Goal: Task Accomplishment & Management: Manage account settings

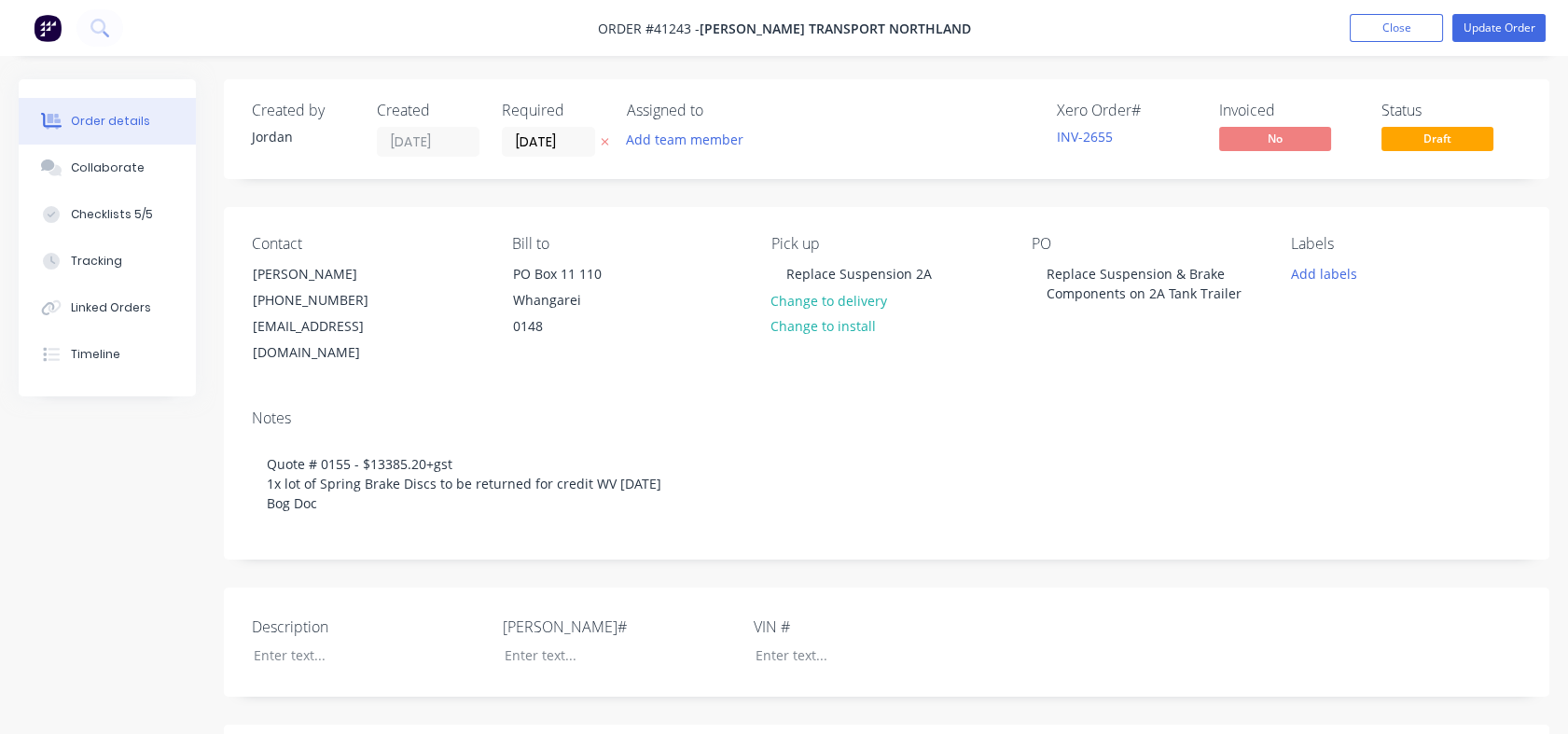
click at [419, 394] on div "Notes Quote # 0155 - $13385.20+gst 1x lot of Spring Brake Discs to be returned …" at bounding box center [887, 476] width 1325 height 164
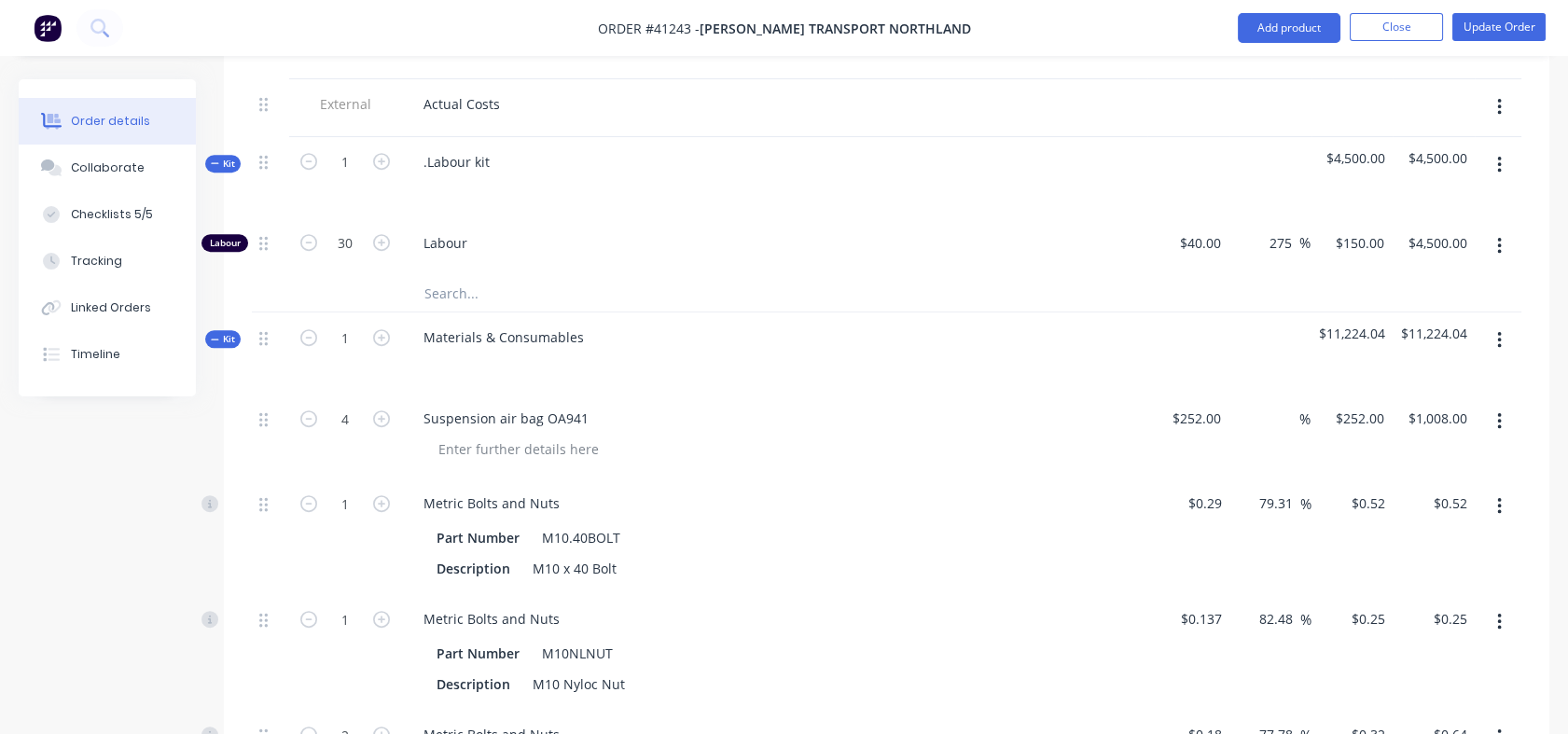
scroll to position [1930, 0]
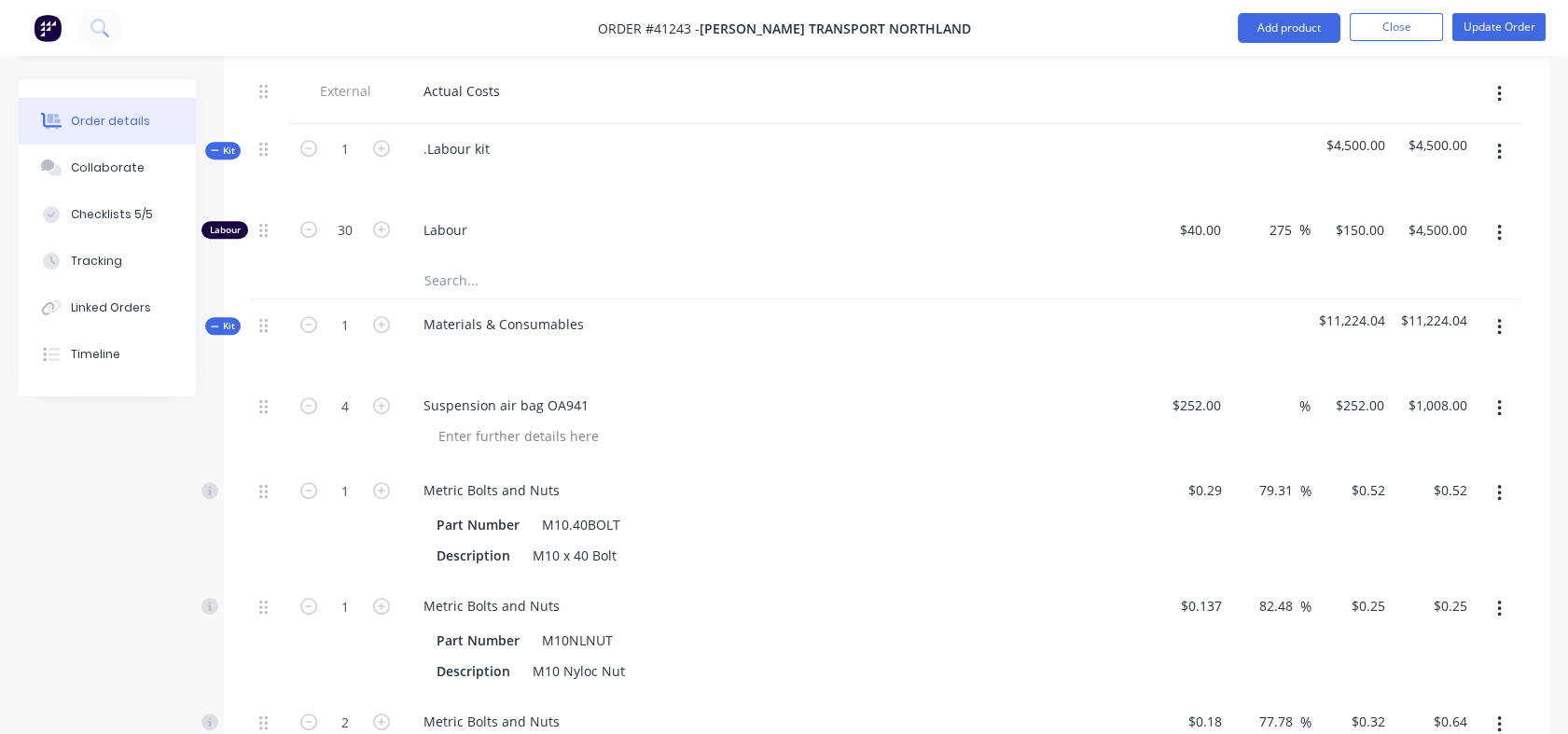
click at [1274, 391] on div "%" at bounding box center [1290, 405] width 40 height 27
click at [1282, 391] on input "40" at bounding box center [1287, 405] width 24 height 27
drag, startPoint x: 1274, startPoint y: 372, endPoint x: 1290, endPoint y: 374, distance: 16.1
click at [1290, 391] on input "40" at bounding box center [1287, 405] width 24 height 27
type input "69"
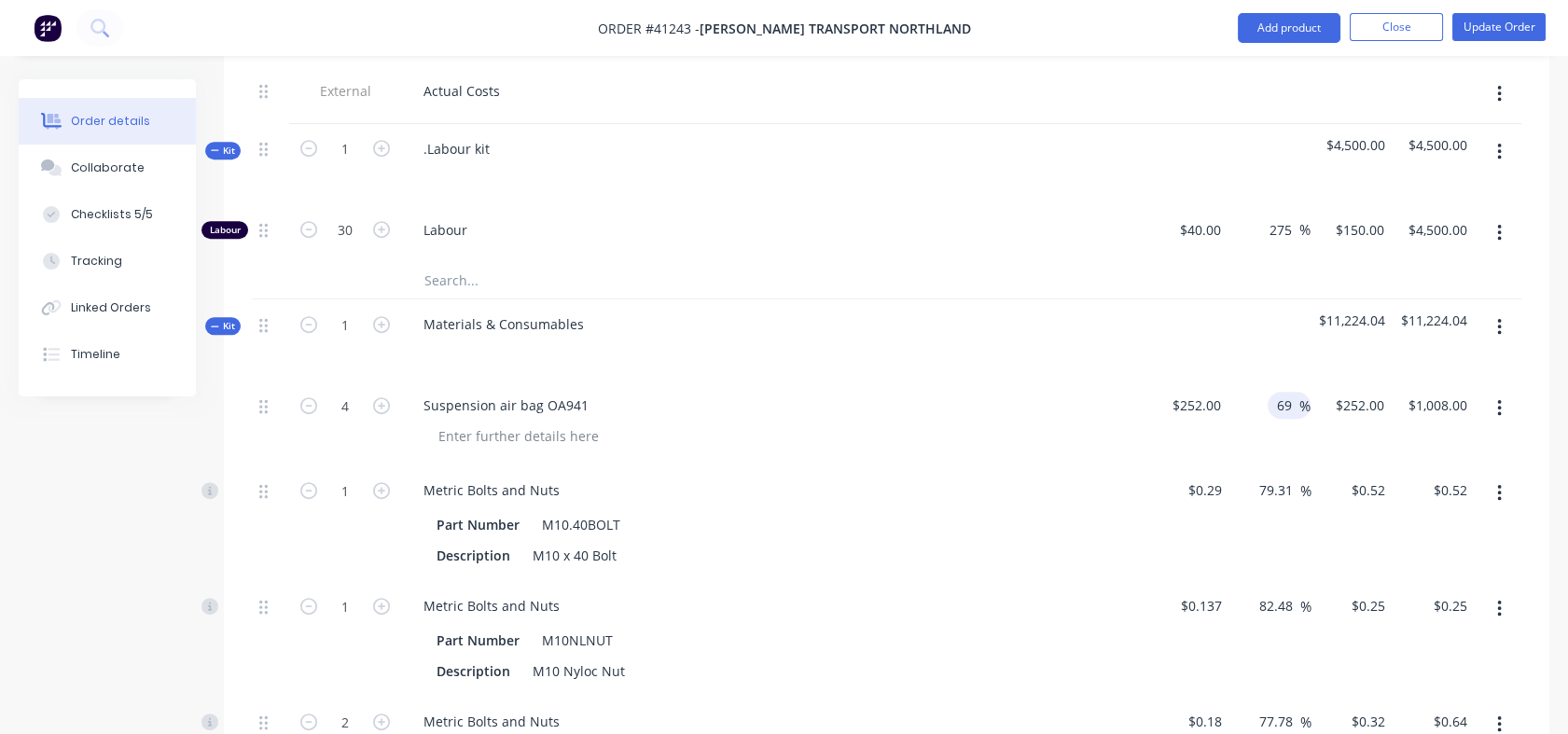
type input "$425.88"
type input "$1,703.52"
click at [1276, 433] on div "69 69 %" at bounding box center [1269, 423] width 81 height 84
click at [1281, 391] on input "69" at bounding box center [1287, 405] width 24 height 27
drag, startPoint x: 1273, startPoint y: 374, endPoint x: 1286, endPoint y: 374, distance: 13.0
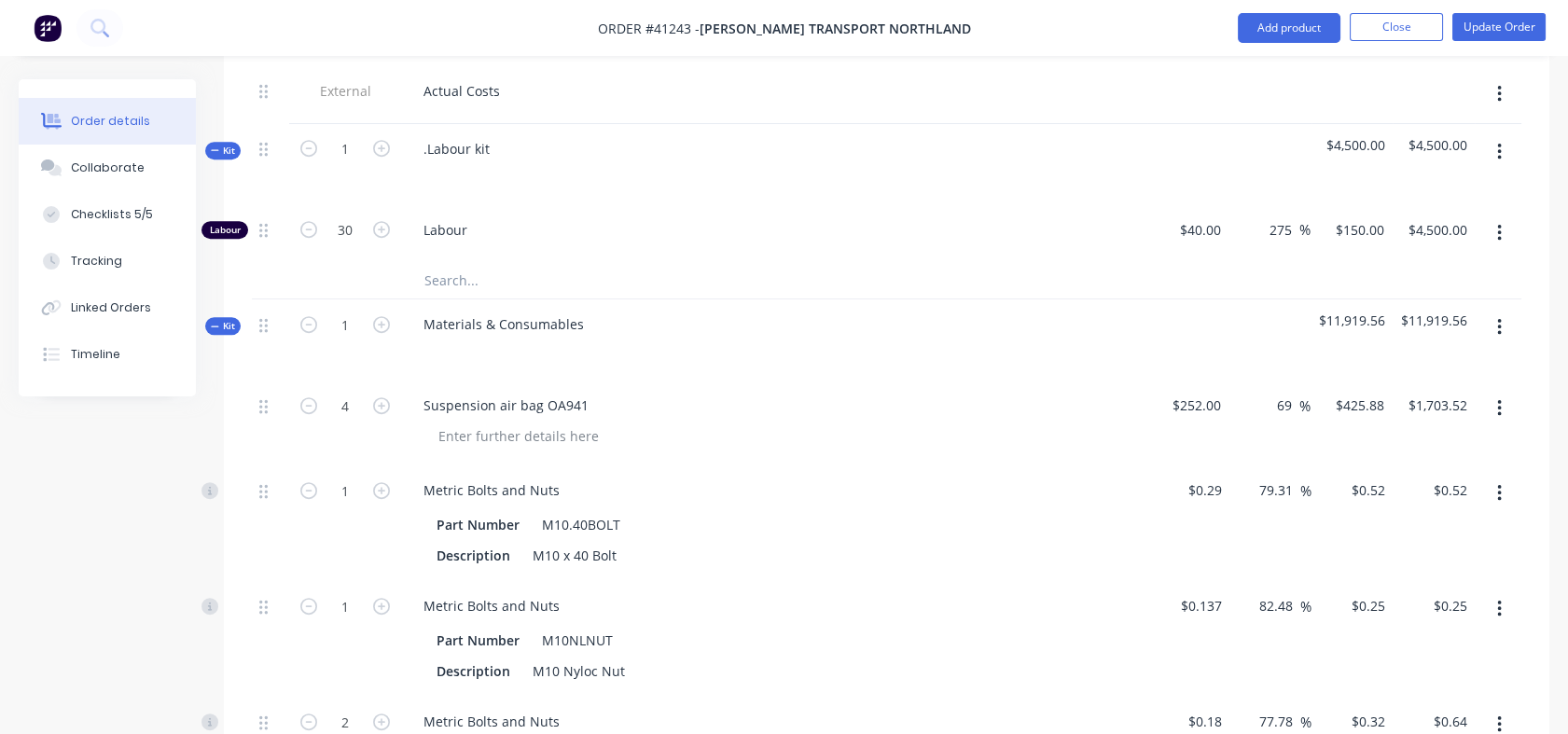
click at [1286, 391] on div "69 69 %" at bounding box center [1289, 405] width 43 height 27
drag, startPoint x: 1275, startPoint y: 373, endPoint x: 1289, endPoint y: 373, distance: 14.0
click at [1289, 391] on input "69" at bounding box center [1287, 405] width 24 height 27
type input "80"
click at [1284, 477] on input "79.31" at bounding box center [1279, 490] width 43 height 27
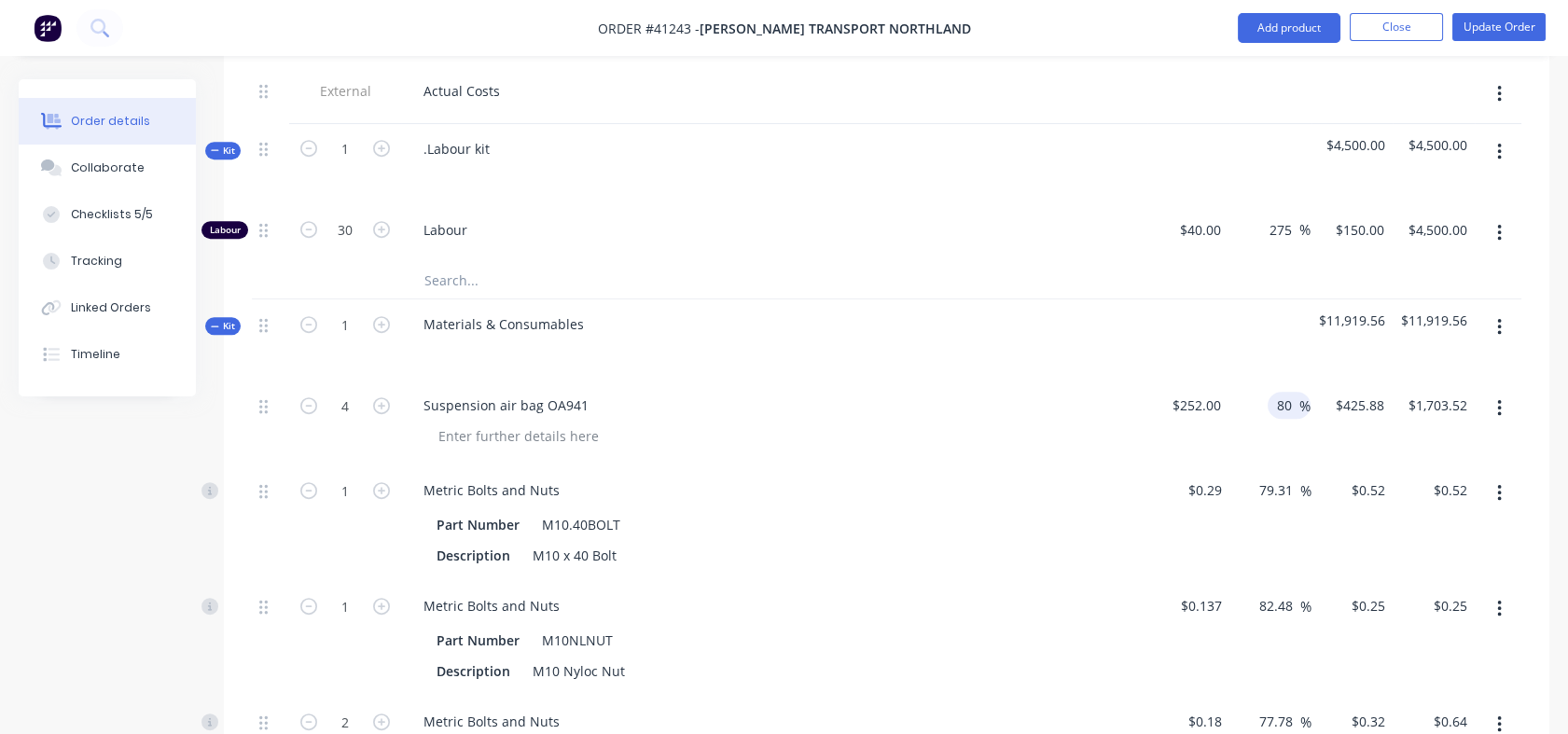
type input "$453.60"
type input "$1,814.40"
drag, startPoint x: 1257, startPoint y: 456, endPoint x: 1290, endPoint y: 456, distance: 33.0
click at [1290, 477] on input "79.31" at bounding box center [1279, 490] width 43 height 27
type input "80"
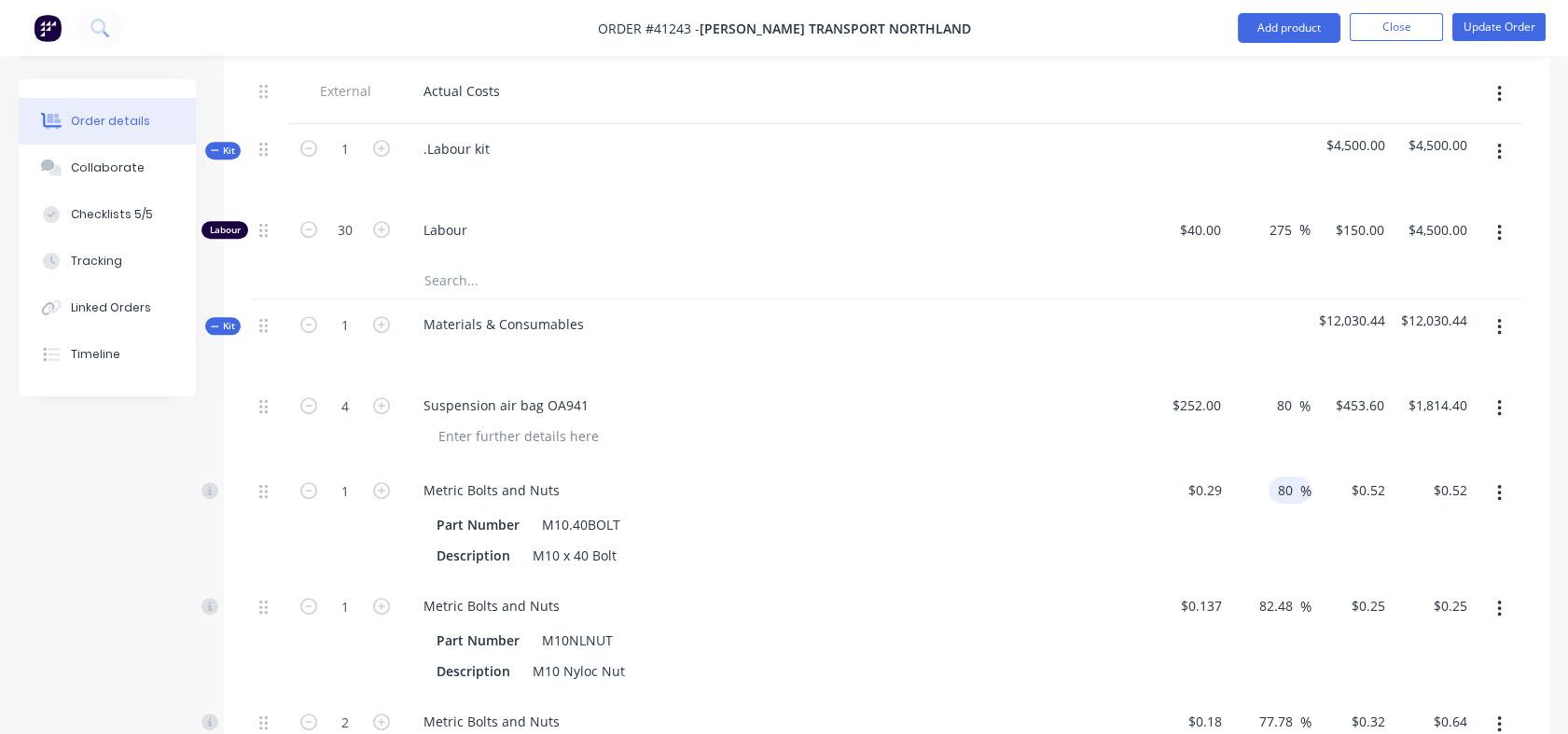
click at [1210, 540] on div "$0.29 $0.29" at bounding box center [1188, 523] width 82 height 115
type input "$0.522"
click at [1280, 477] on input "80" at bounding box center [1288, 490] width 24 height 27
drag, startPoint x: 1280, startPoint y: 463, endPoint x: 1296, endPoint y: 458, distance: 16.8
click at [1296, 477] on input "80" at bounding box center [1288, 490] width 24 height 27
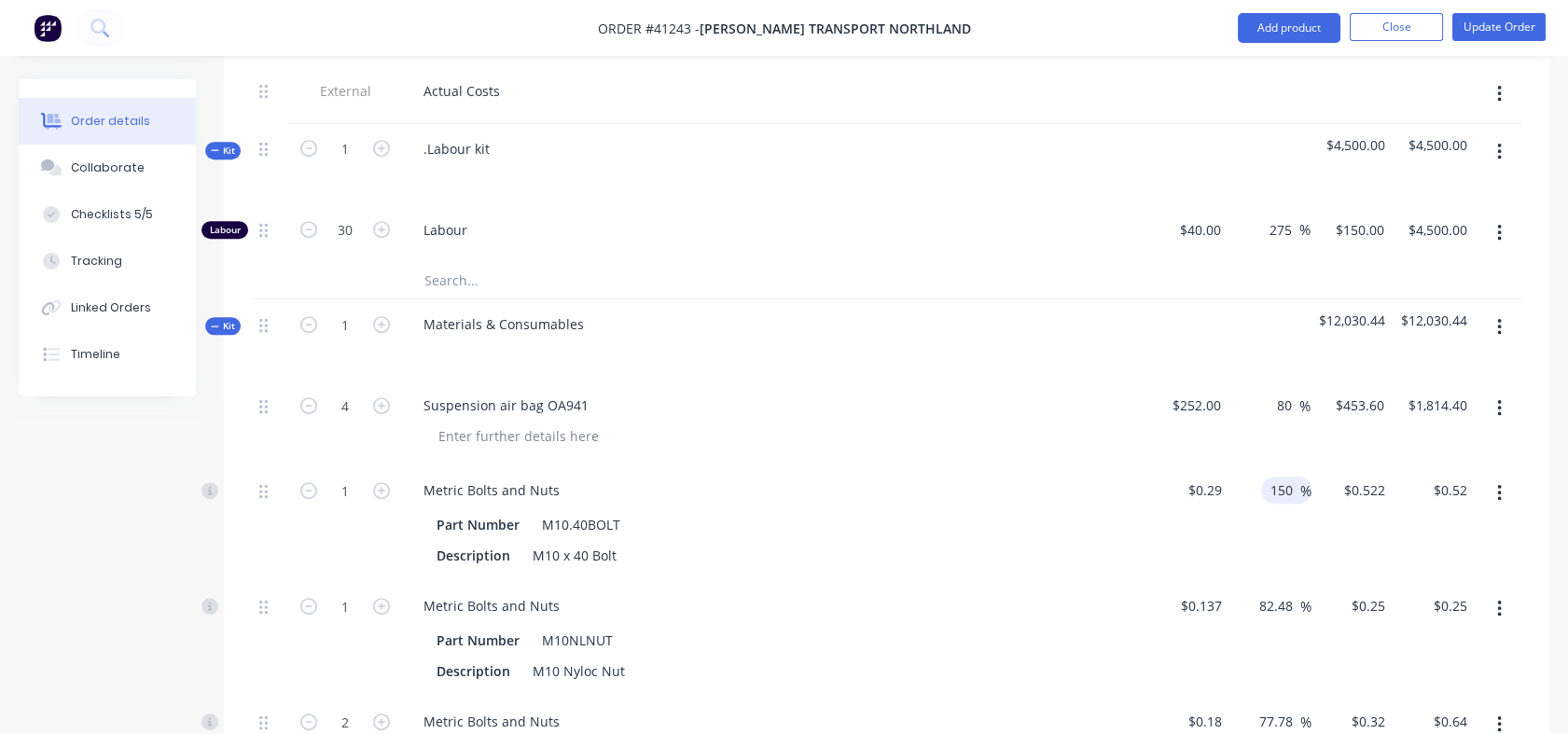
type input "150"
click at [1233, 544] on div "150 150 %" at bounding box center [1270, 523] width 82 height 115
type input "$0.725"
type input "$0.73"
click at [1254, 592] on div "82.48 82.48 %" at bounding box center [1281, 605] width 62 height 27
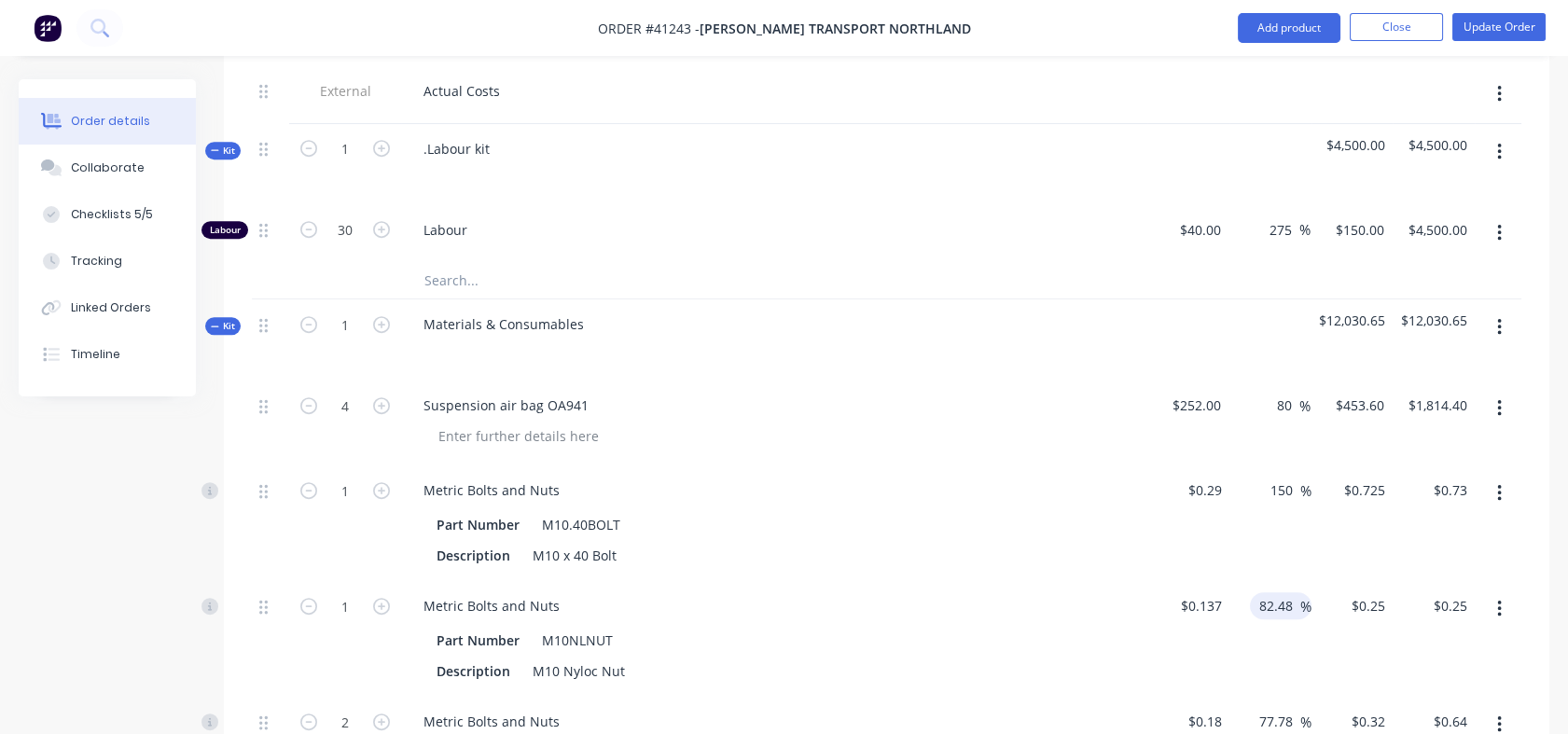
drag, startPoint x: 1256, startPoint y: 574, endPoint x: 1296, endPoint y: 573, distance: 40.0
click at [1296, 592] on input "82.48" at bounding box center [1279, 605] width 43 height 27
type input "150"
click at [1285, 619] on div "150 150 %" at bounding box center [1270, 638] width 82 height 115
type input "$0.3425"
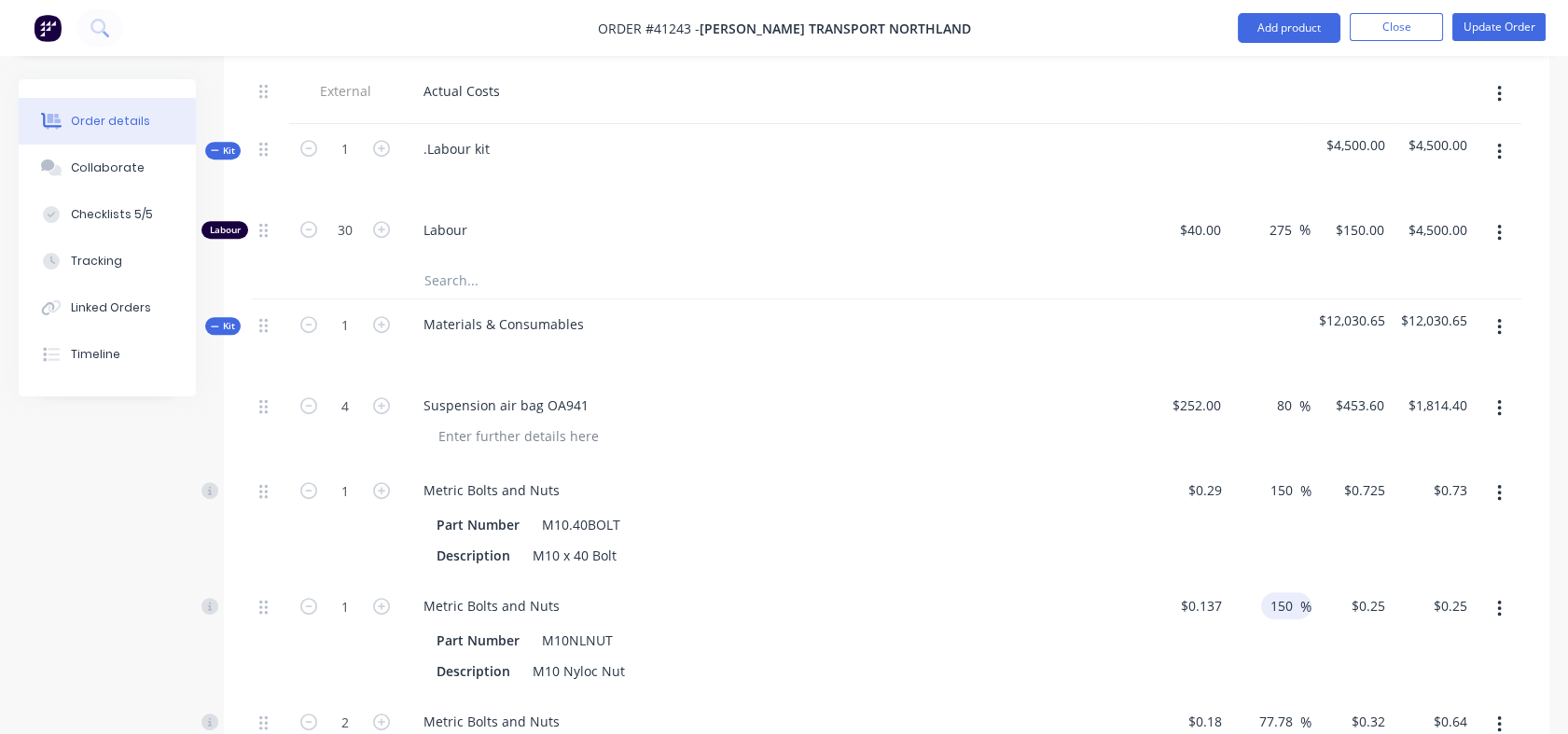
type input "$0.34"
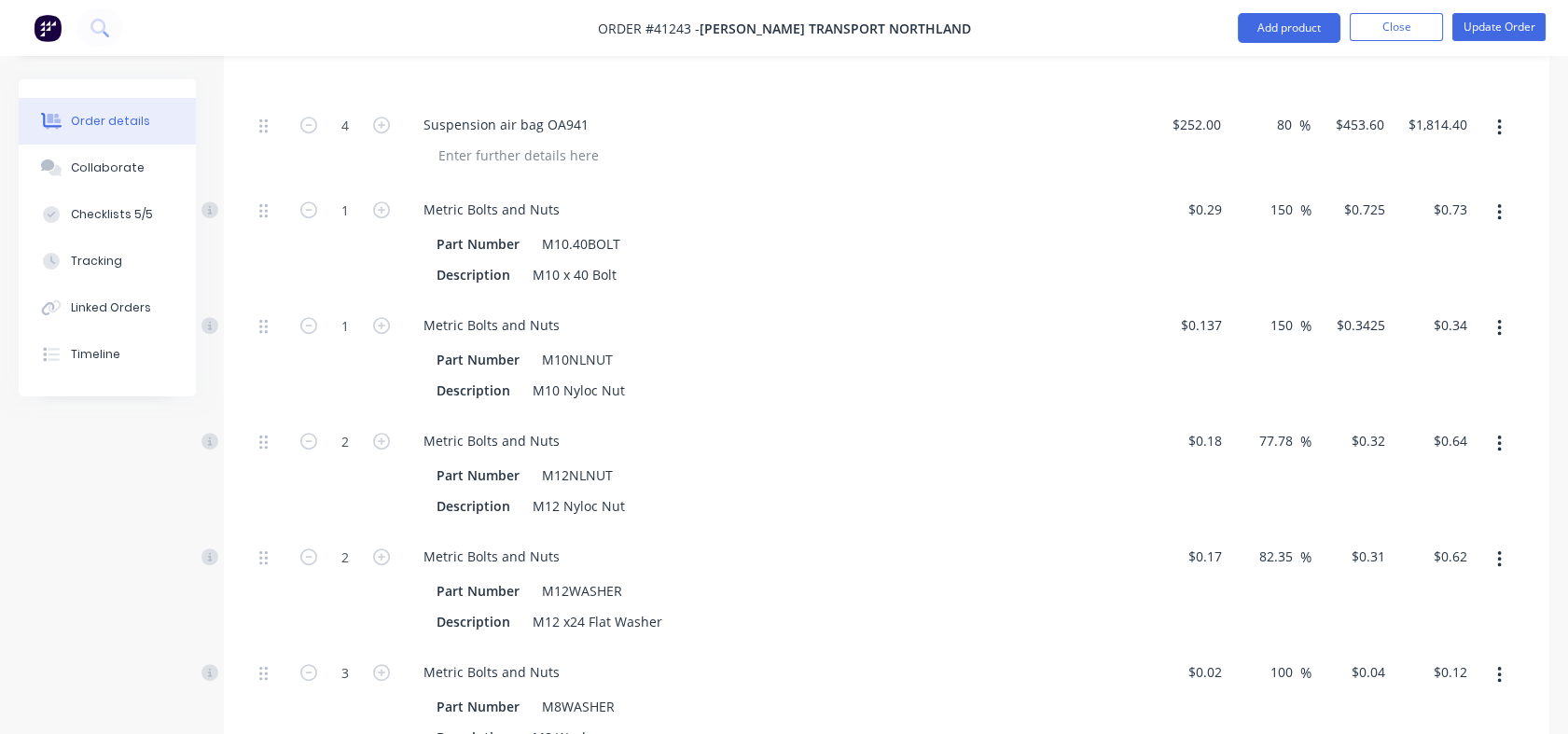
scroll to position [2248, 0]
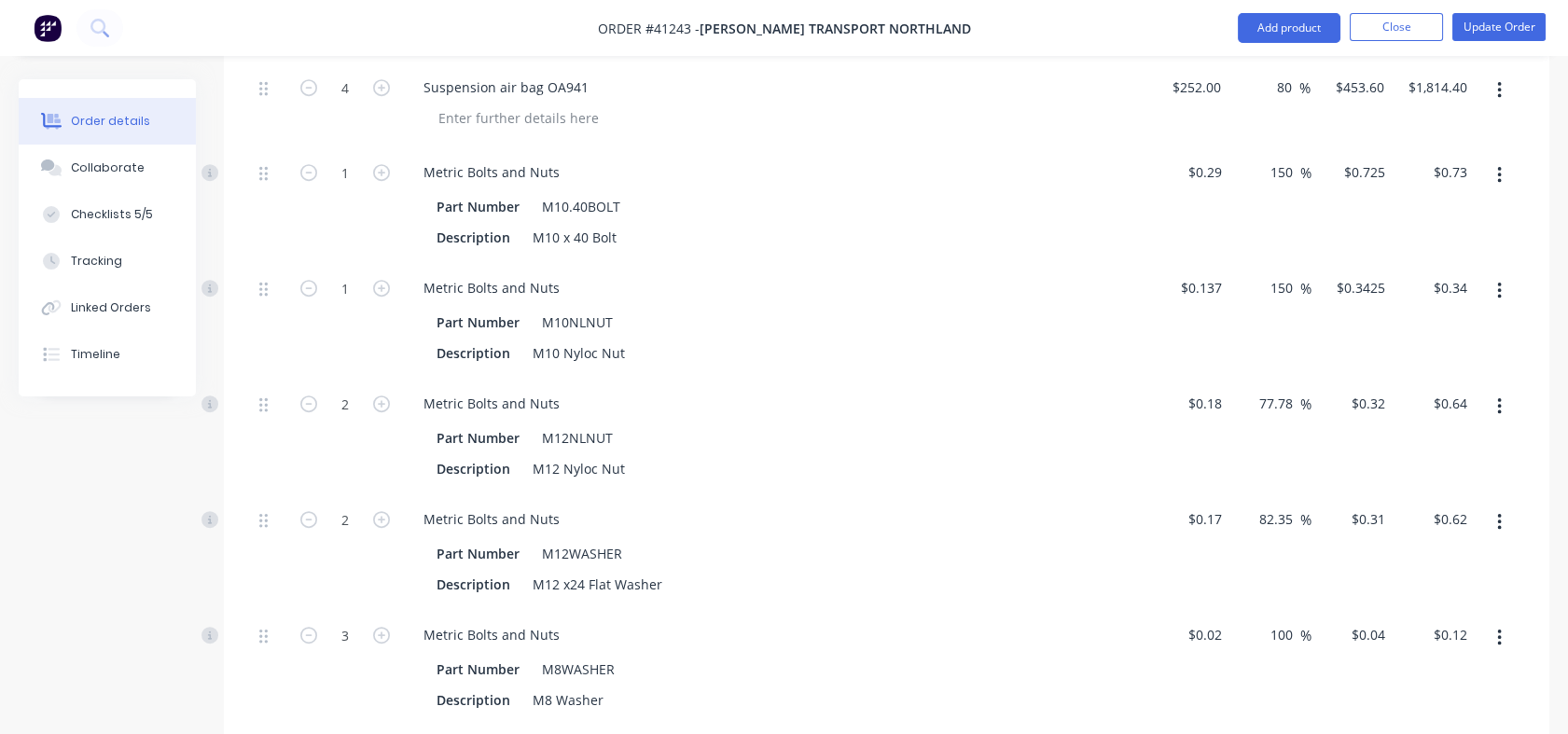
drag, startPoint x: 1263, startPoint y: 378, endPoint x: 1295, endPoint y: 376, distance: 32.1
click at [1295, 390] on input "77.78" at bounding box center [1279, 403] width 43 height 27
type input "7"
type input "150"
click at [1232, 495] on div "82.35 82.35 %" at bounding box center [1270, 552] width 82 height 115
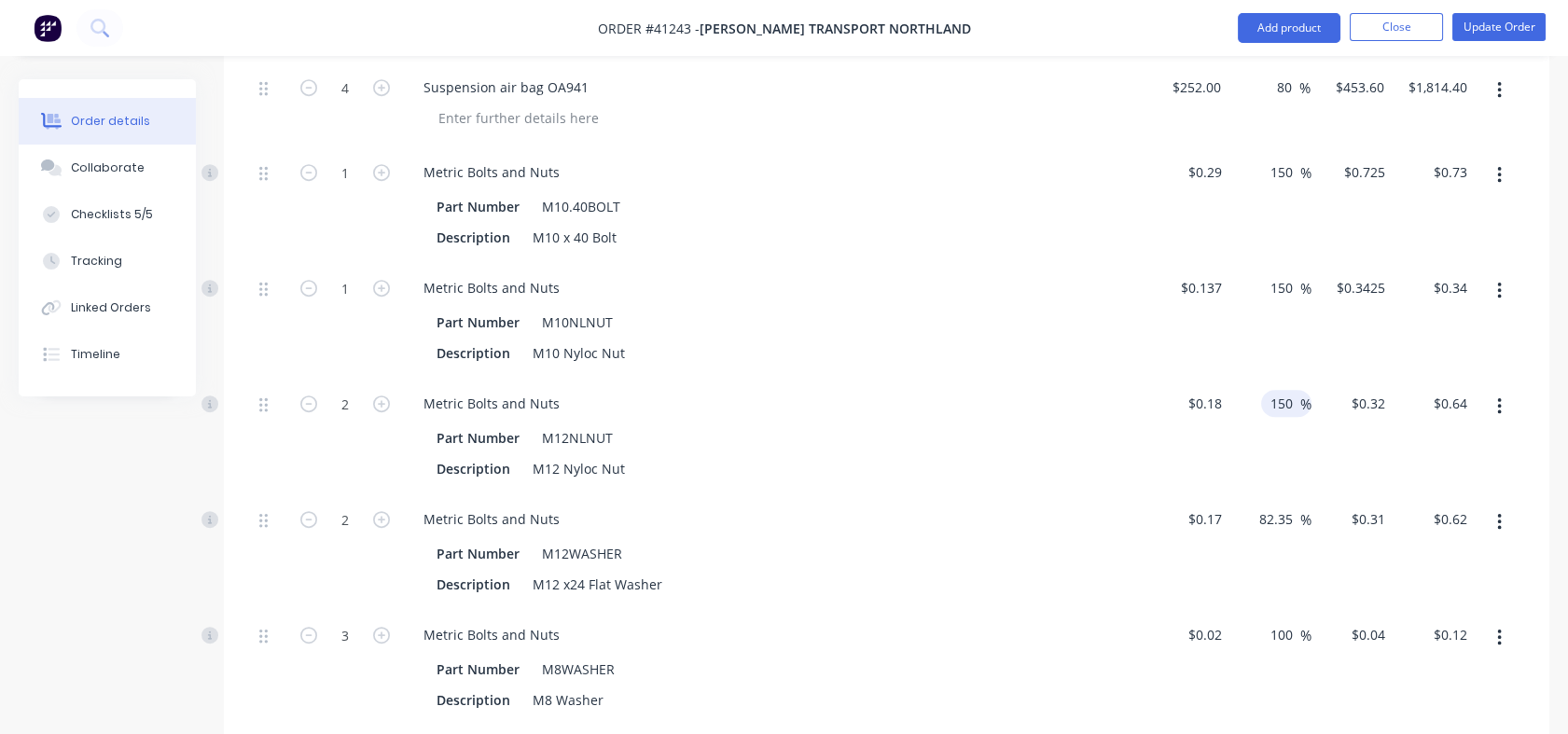
type input "$0.45"
type input "$0.90"
click at [1255, 506] on div "82.35 82.35 %" at bounding box center [1281, 519] width 62 height 27
drag, startPoint x: 1261, startPoint y: 487, endPoint x: 1296, endPoint y: 487, distance: 35.0
click at [1296, 506] on input "82.35" at bounding box center [1279, 519] width 43 height 27
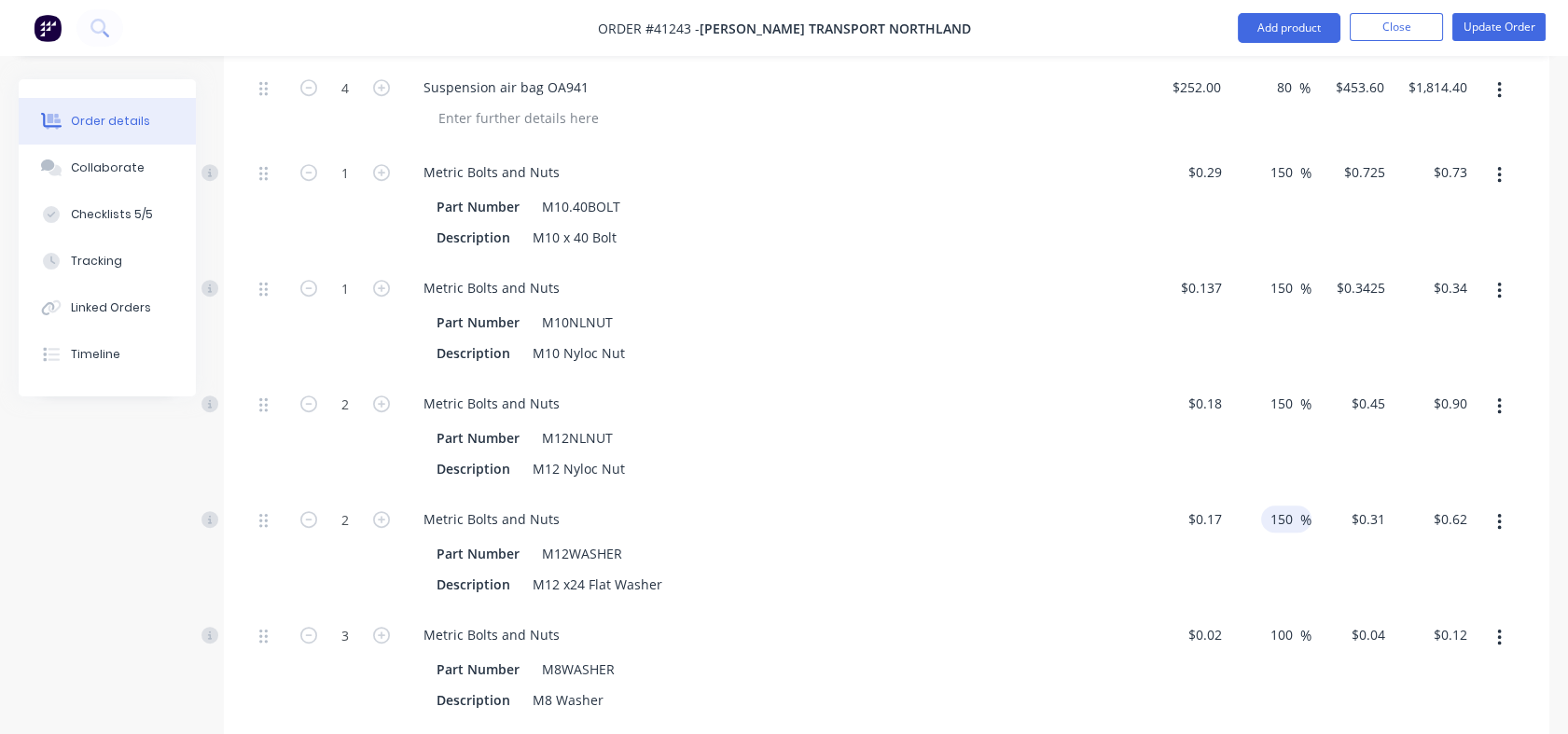
type input "150"
click at [1285, 537] on div "150 150 %" at bounding box center [1270, 552] width 82 height 115
type input "$0.425"
type input "$0.85"
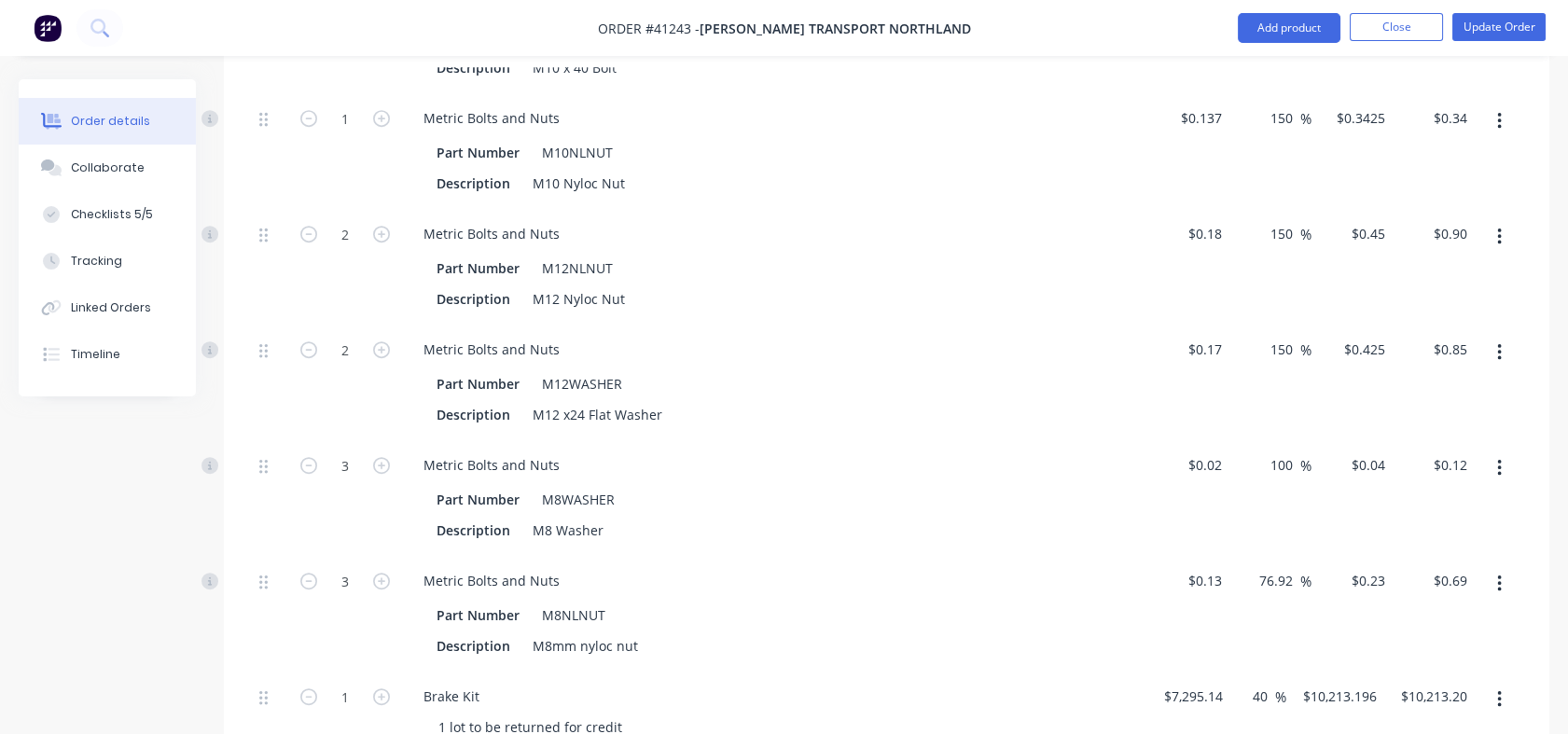
scroll to position [2506, 0]
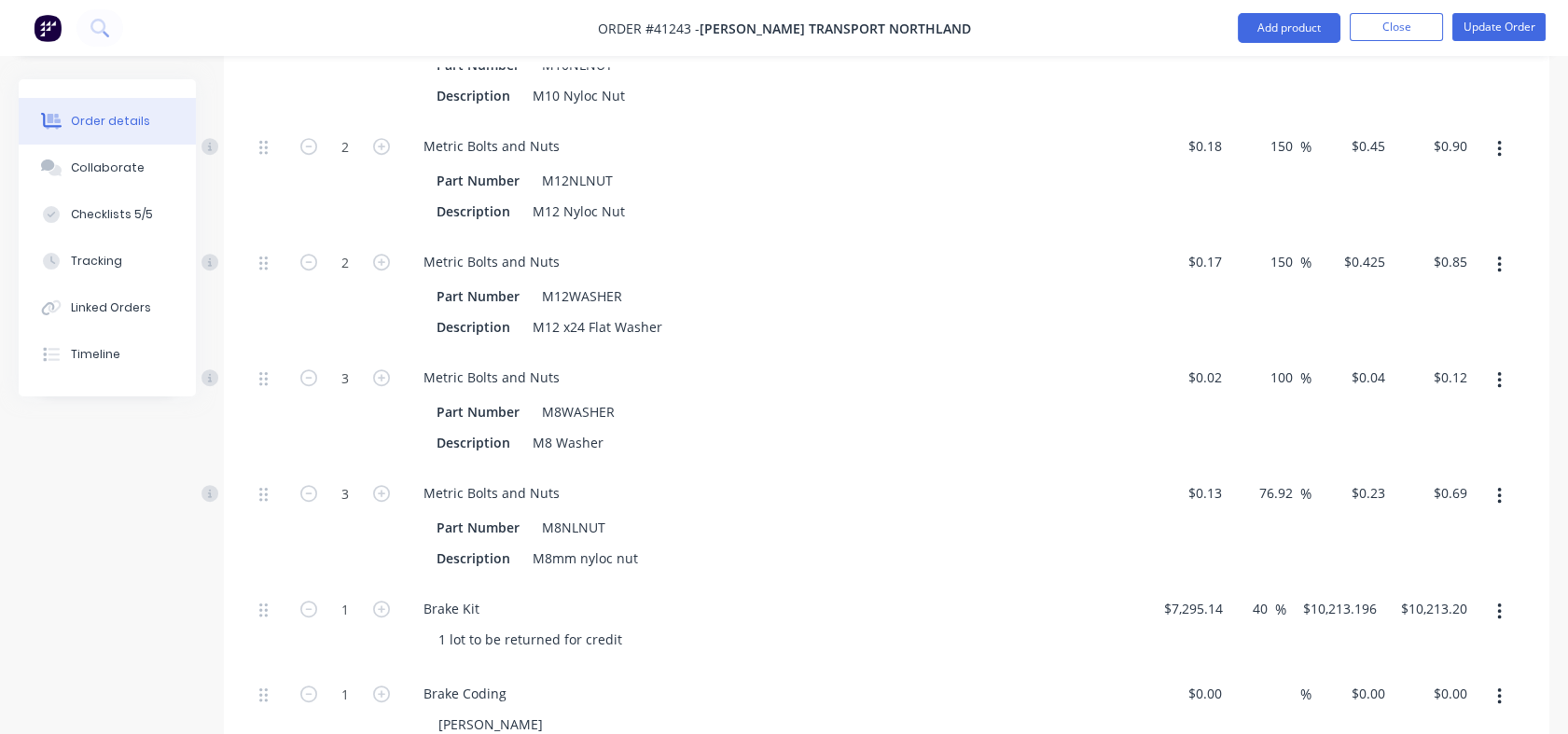
click at [1271, 364] on input "100" at bounding box center [1285, 377] width 32 height 27
drag, startPoint x: 1271, startPoint y: 348, endPoint x: 1292, endPoint y: 348, distance: 21.0
click at [1292, 364] on input "100" at bounding box center [1285, 377] width 32 height 27
type input "150"
click at [1261, 399] on div "150 150 %" at bounding box center [1270, 410] width 82 height 115
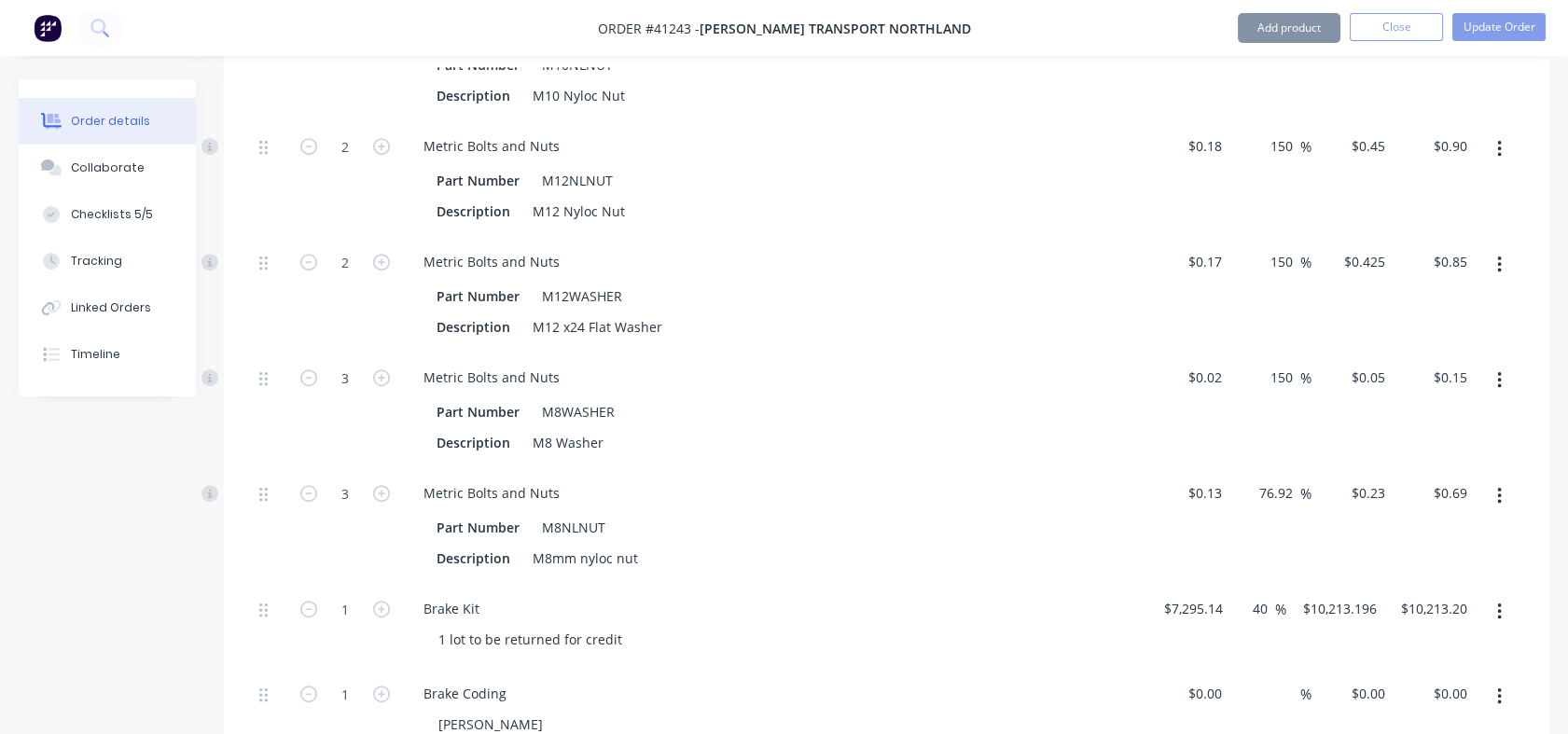
type input "$0.05"
type input "$0.15"
click at [1263, 480] on input "76.92" at bounding box center [1279, 493] width 43 height 27
drag, startPoint x: 1257, startPoint y: 460, endPoint x: 1294, endPoint y: 461, distance: 37.0
click at [1294, 480] on input "76.92" at bounding box center [1279, 493] width 43 height 27
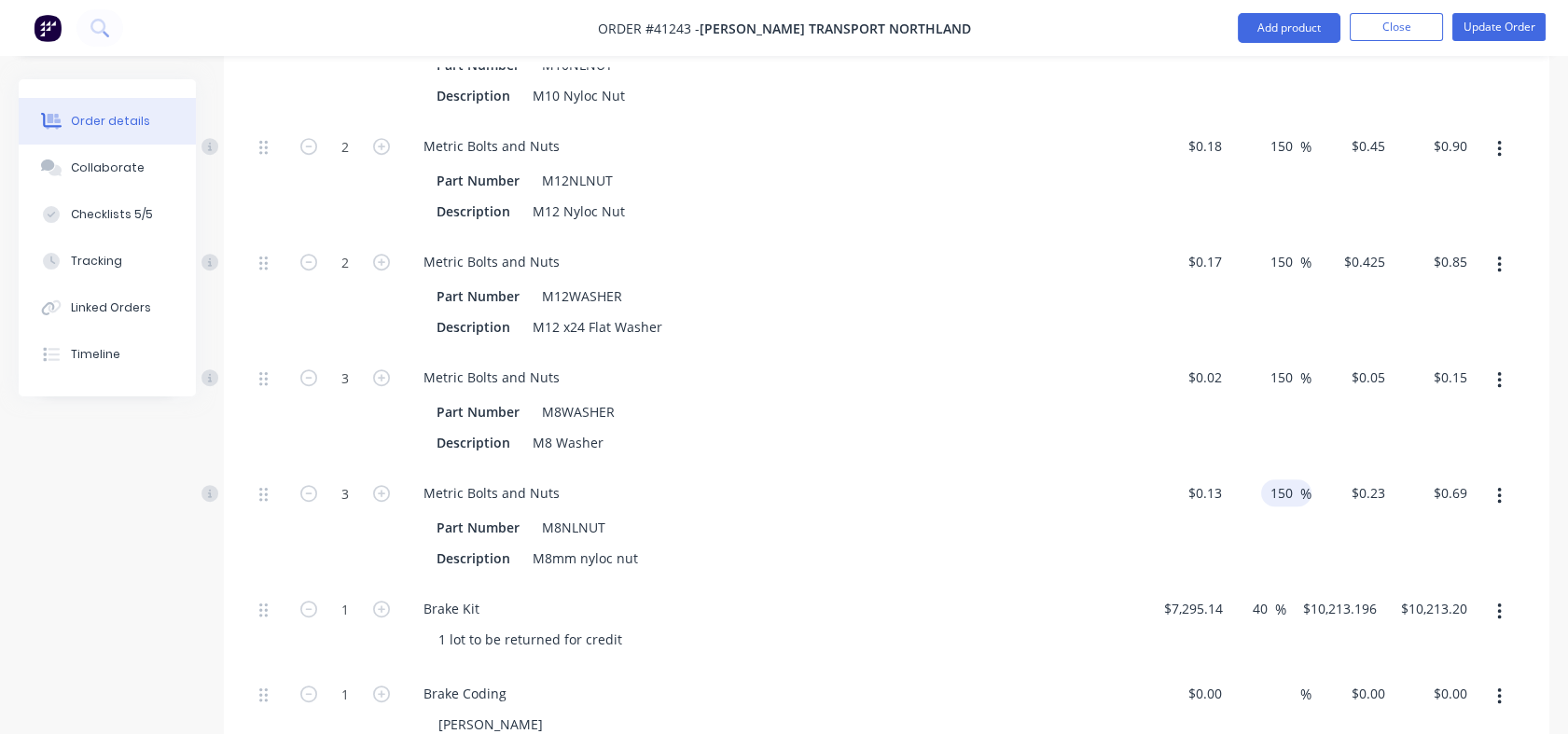
type input "150"
click at [1286, 500] on div "150 150 %" at bounding box center [1270, 526] width 82 height 115
type input "$0.325"
type input "$0.98"
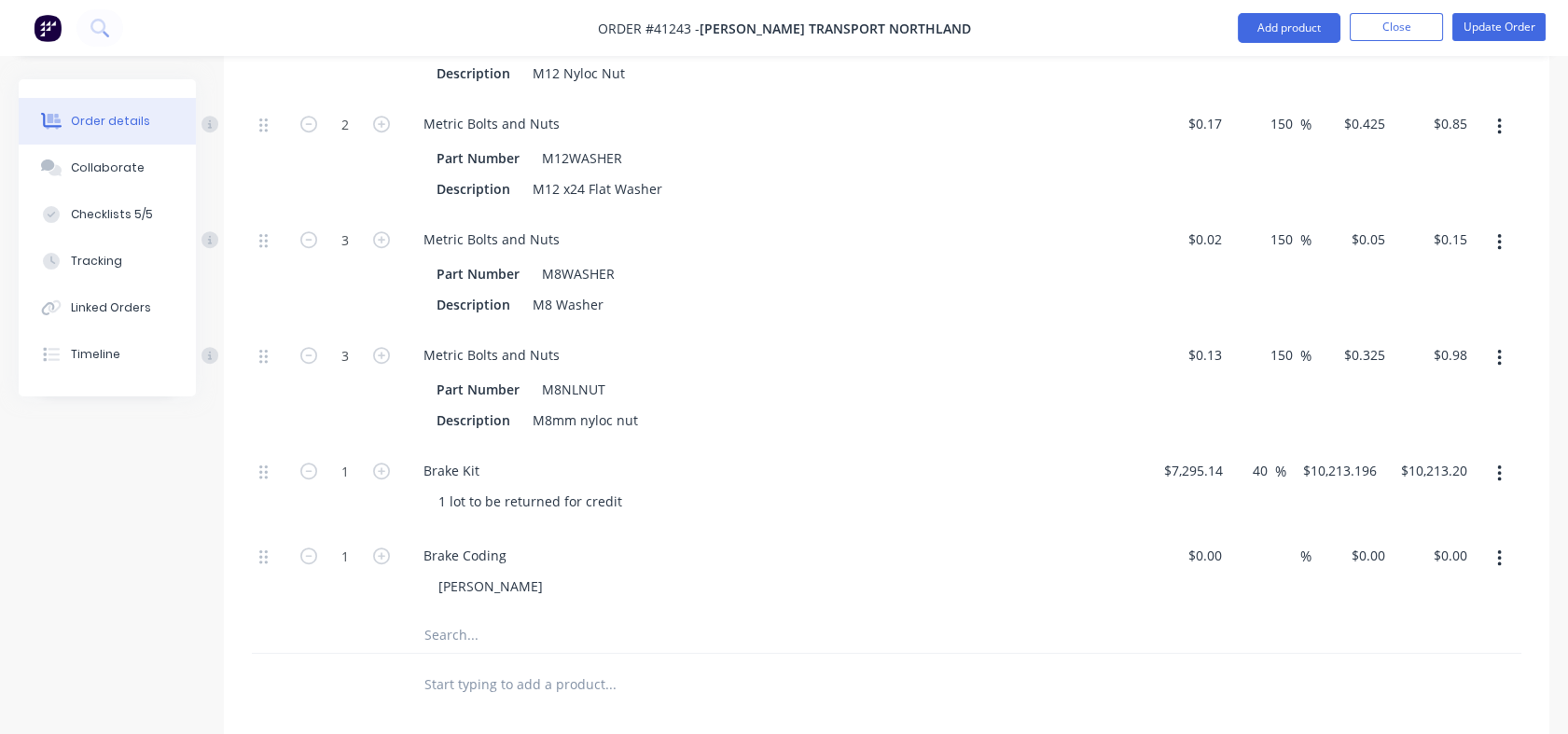
scroll to position [2695, 0]
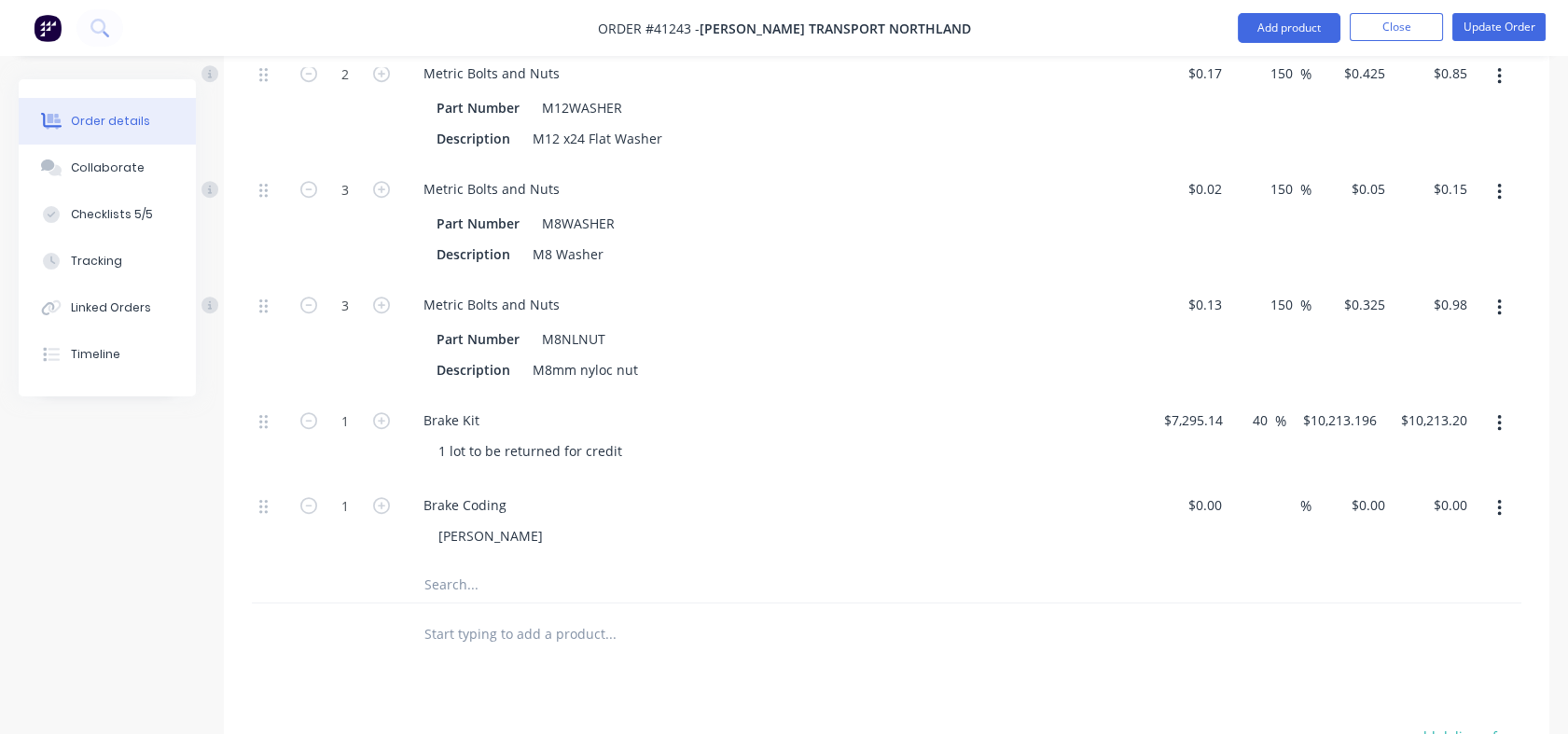
click at [1254, 406] on input "40" at bounding box center [1263, 420] width 24 height 27
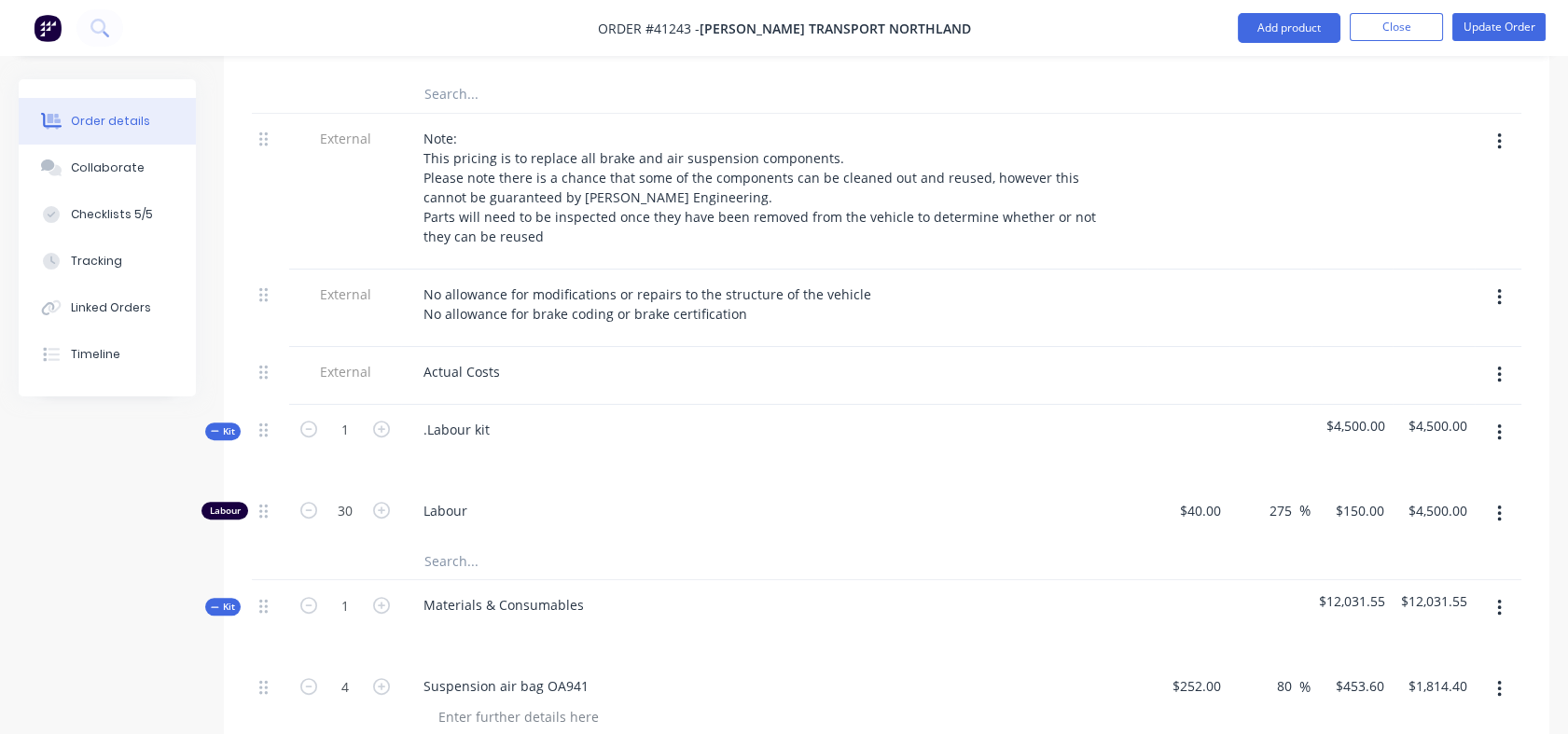
scroll to position [1663, 0]
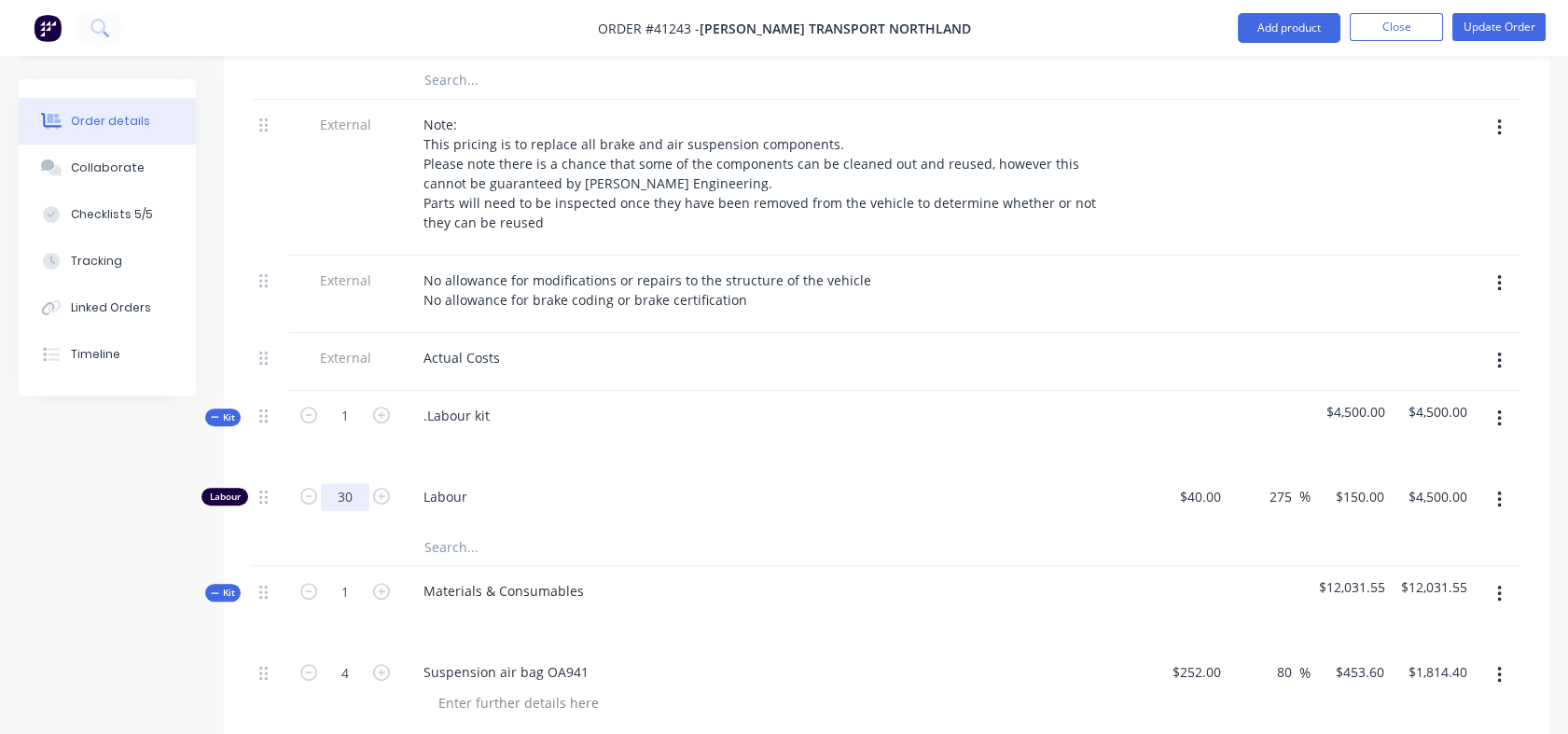
type input "37"
type input "$5,550.00"
type input "37"
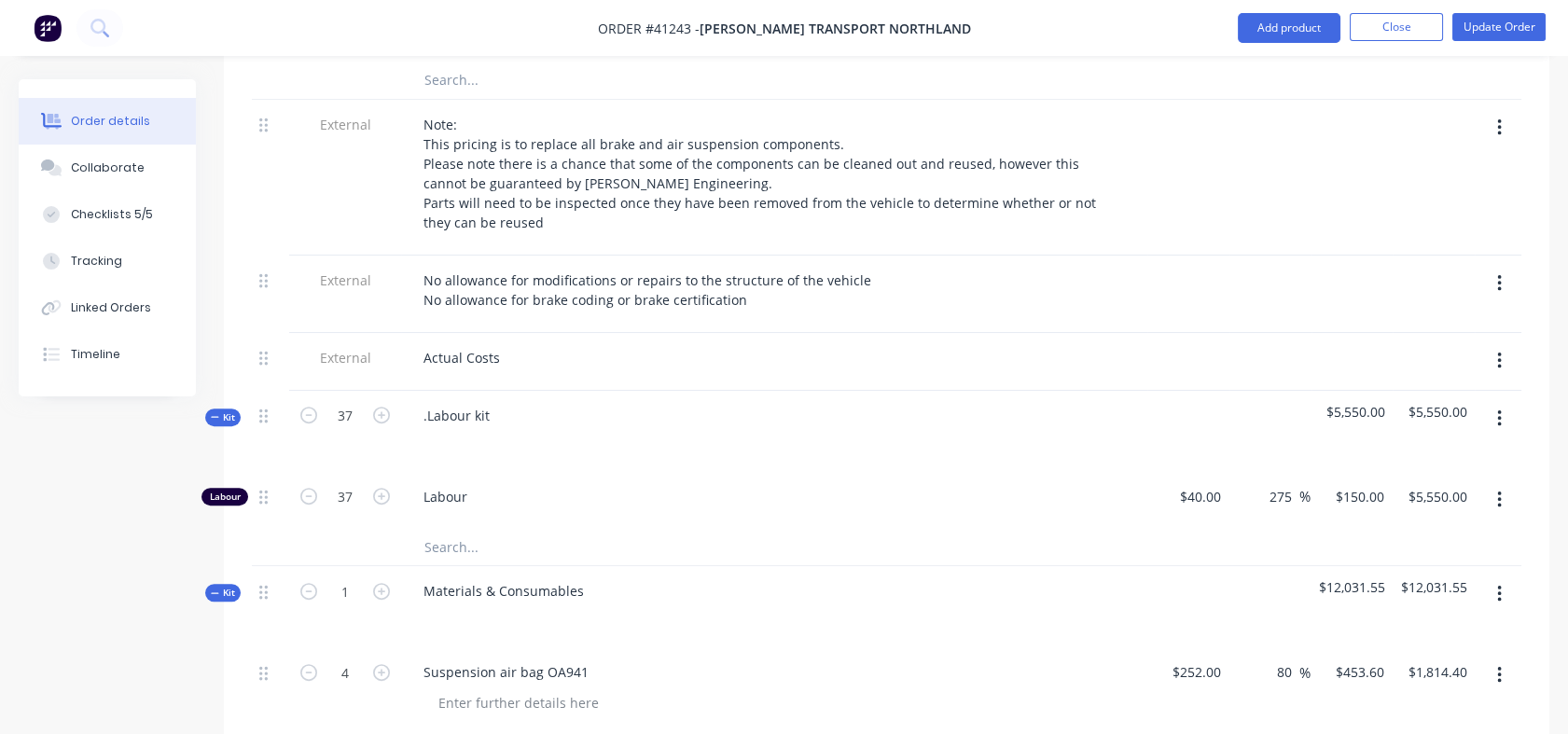
click at [358, 423] on div "37" at bounding box center [344, 431] width 112 height 81
type input "1369"
type input "$205,350.00"
type input "37"
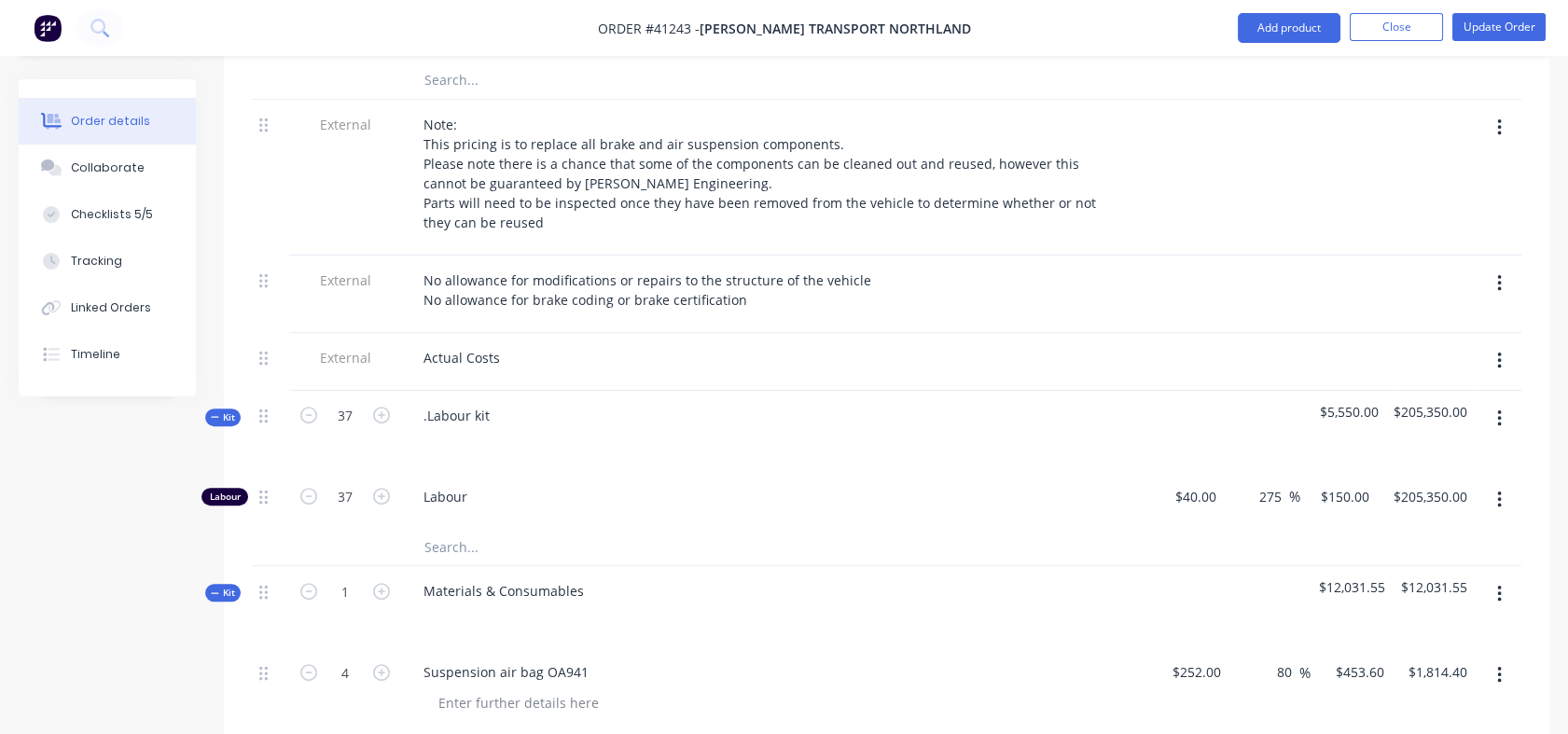
click at [352, 528] on div at bounding box center [344, 547] width 112 height 38
type input "$5,550.00"
click at [1334, 472] on div "150 $150.00" at bounding box center [1350, 500] width 81 height 57
type input "115"
click at [1319, 496] on div "115 115" at bounding box center [1350, 500] width 81 height 57
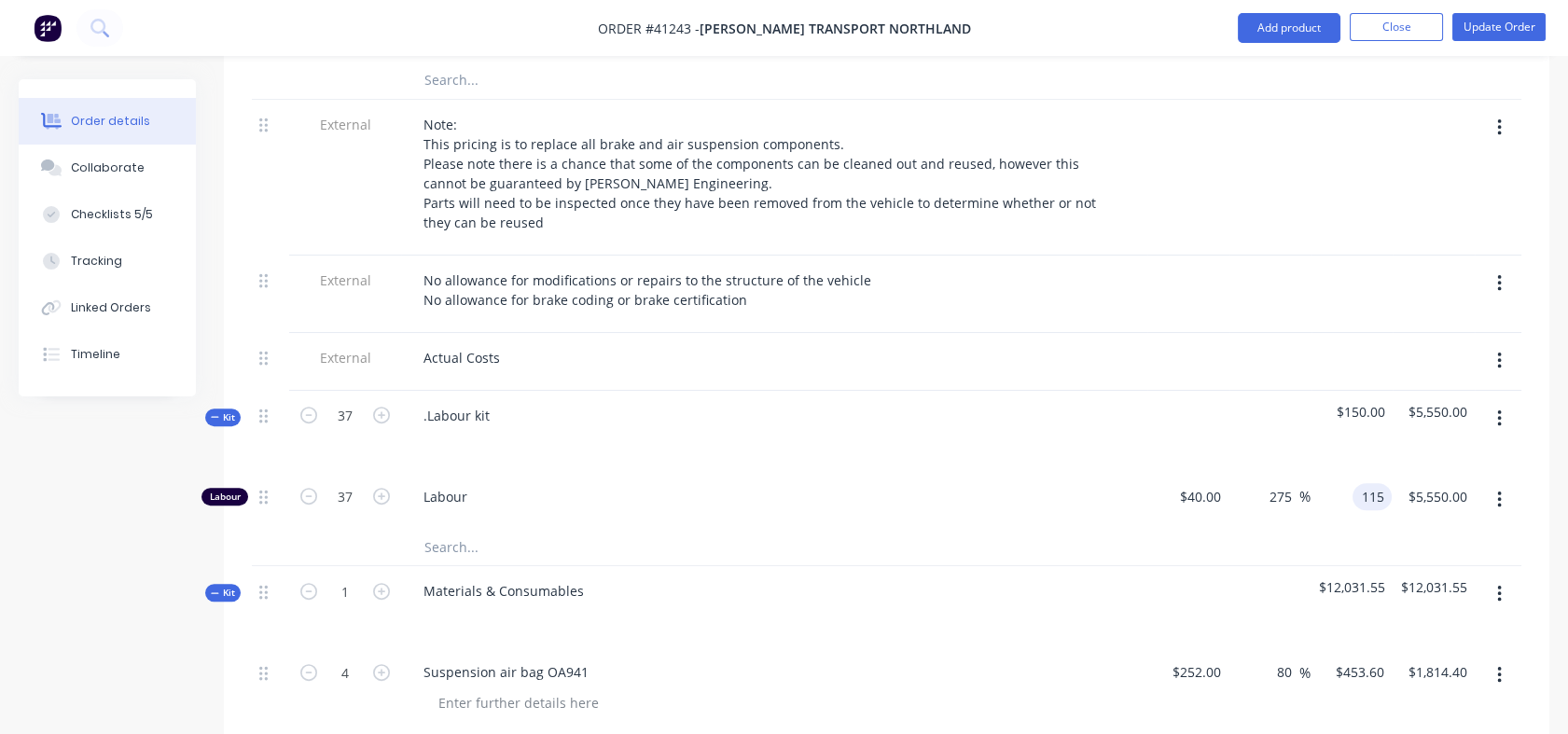
type input "187.5"
type input "$115.00"
type input "$4,255.00"
click at [1212, 483] on input "40" at bounding box center [1203, 497] width 51 height 27
click at [1347, 472] on div "$115.00 $115.00" at bounding box center [1350, 500] width 81 height 57
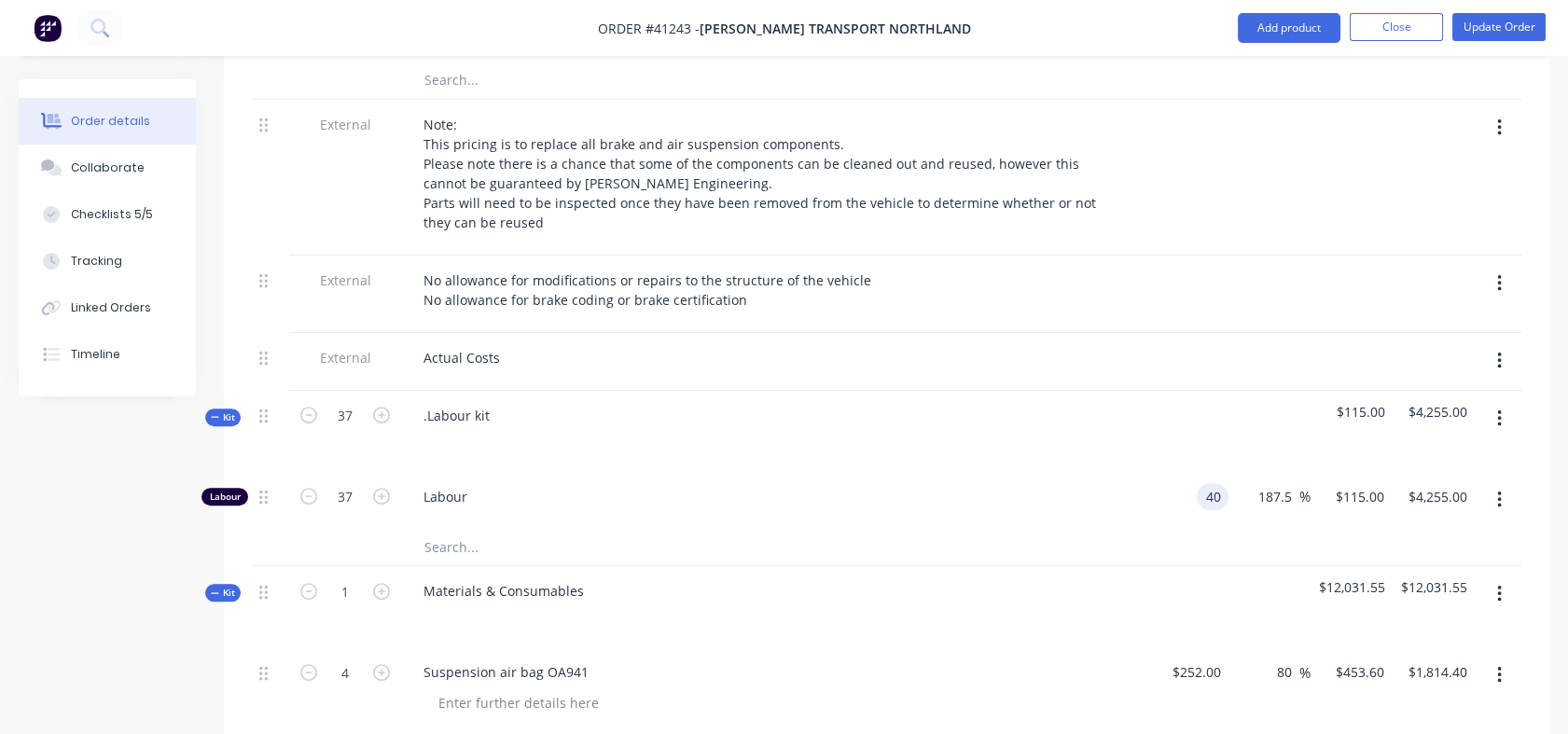
type input "$40.00"
type input "135"
click at [1323, 528] on div at bounding box center [886, 547] width 1270 height 38
type input "237.5"
type input "$135.00"
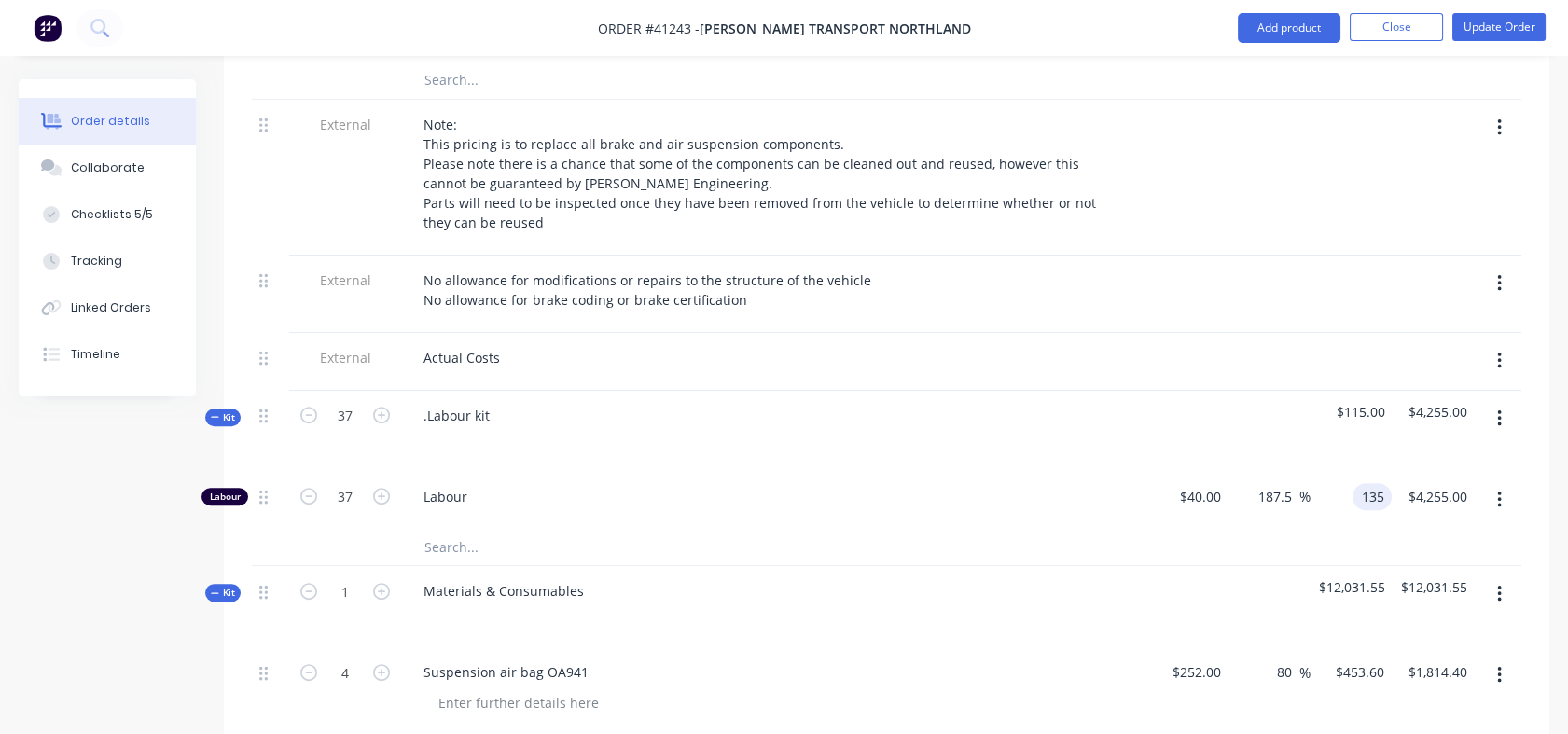
type input "$4,995.00"
click at [1212, 483] on input "40" at bounding box center [1203, 497] width 51 height 27
click at [1206, 528] on div at bounding box center [886, 547] width 1270 height 38
type input "$38.00"
type input "$128.25"
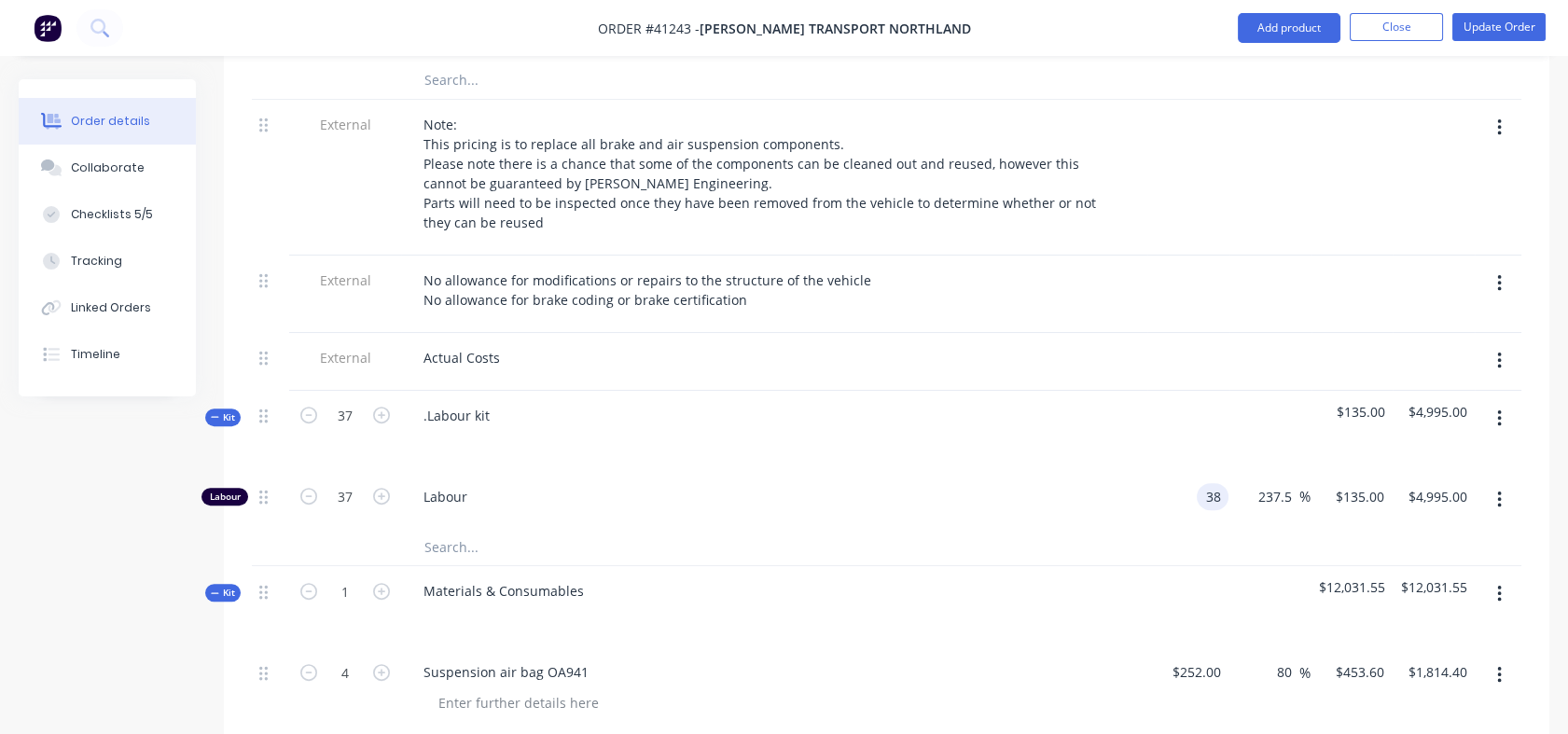
type input "$4,745.25"
click at [1350, 483] on input "128.25" at bounding box center [1366, 497] width 51 height 27
type input "135"
click at [1306, 528] on div at bounding box center [886, 547] width 1270 height 38
type input "255.26"
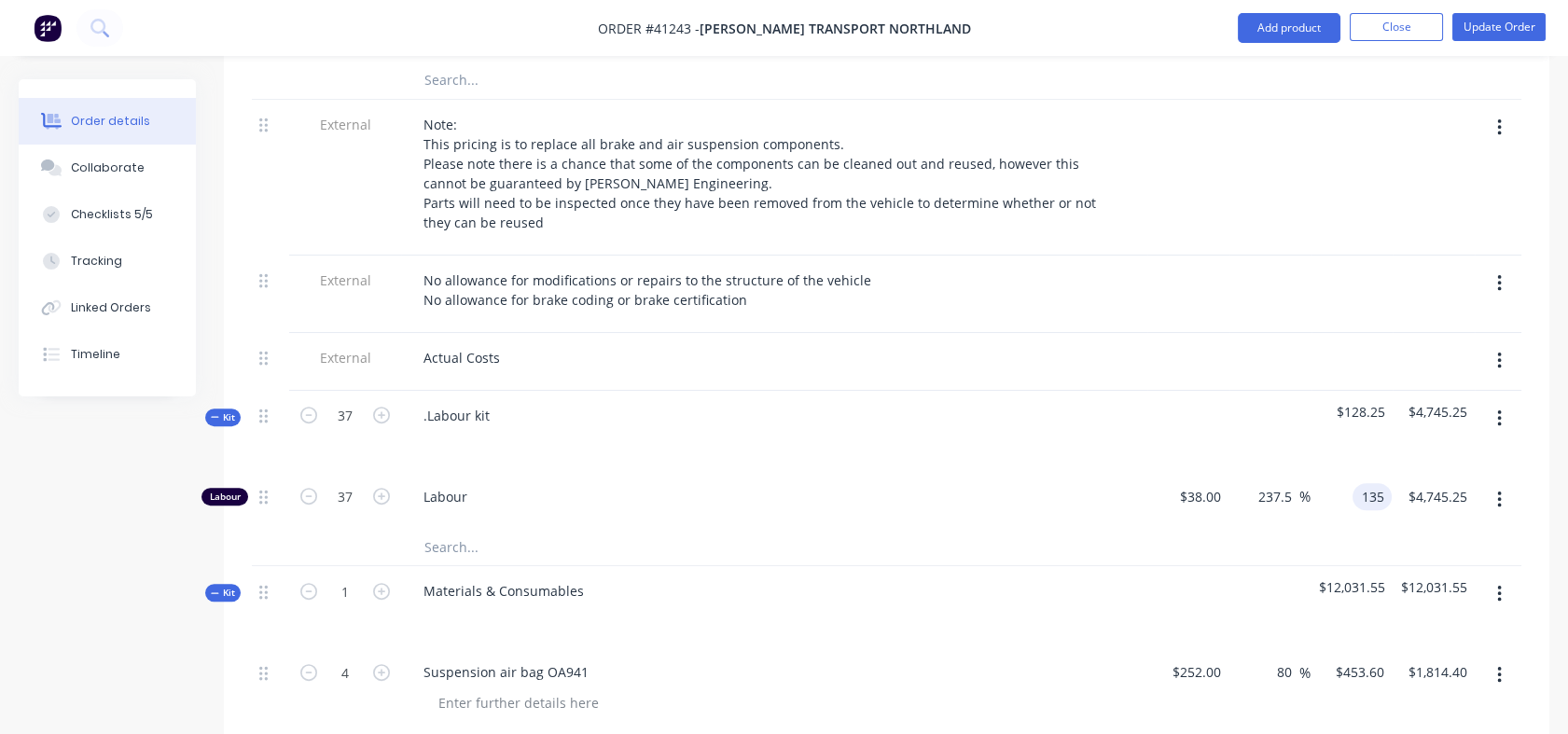
type input "$135.00"
type input "$4,995.00"
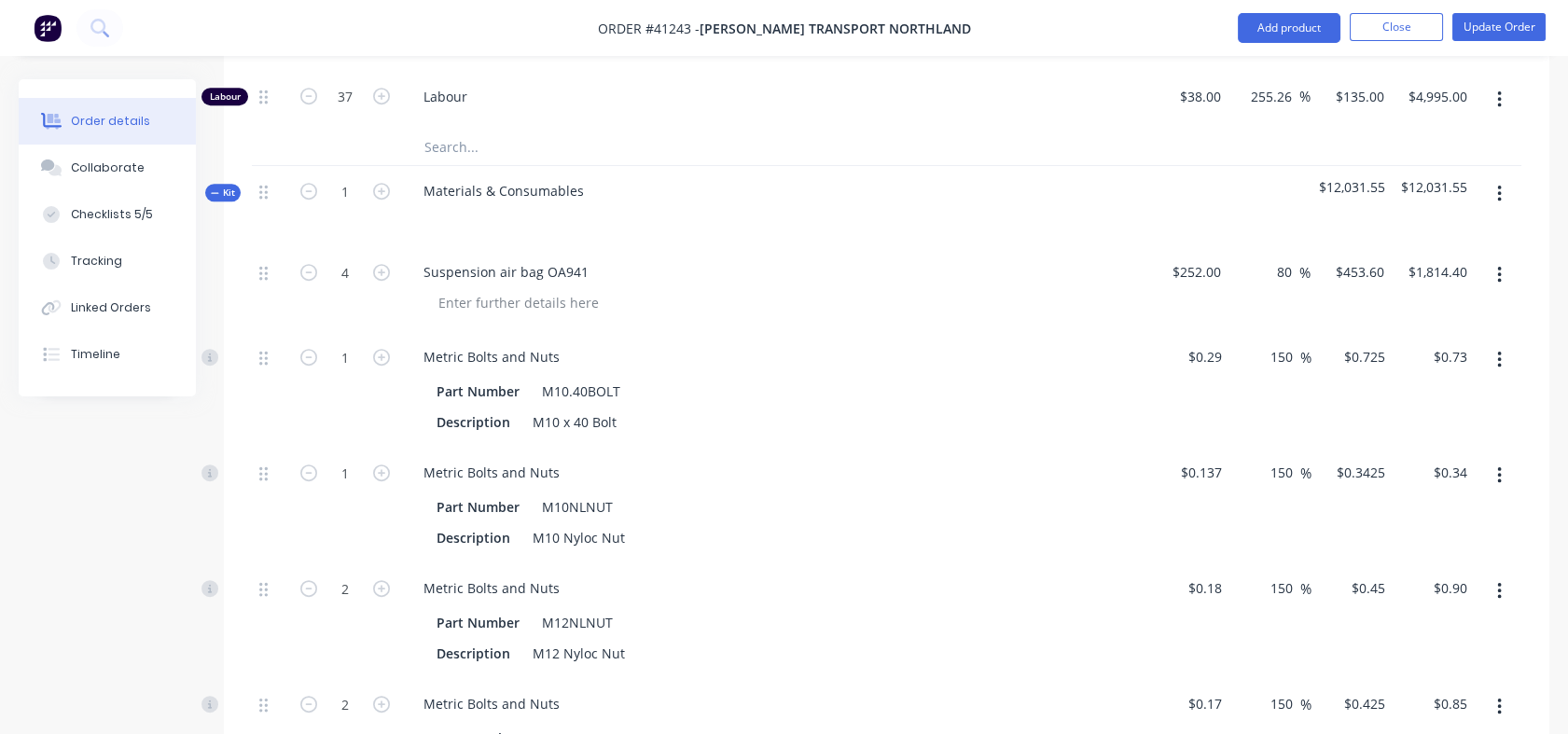
scroll to position [2091, 0]
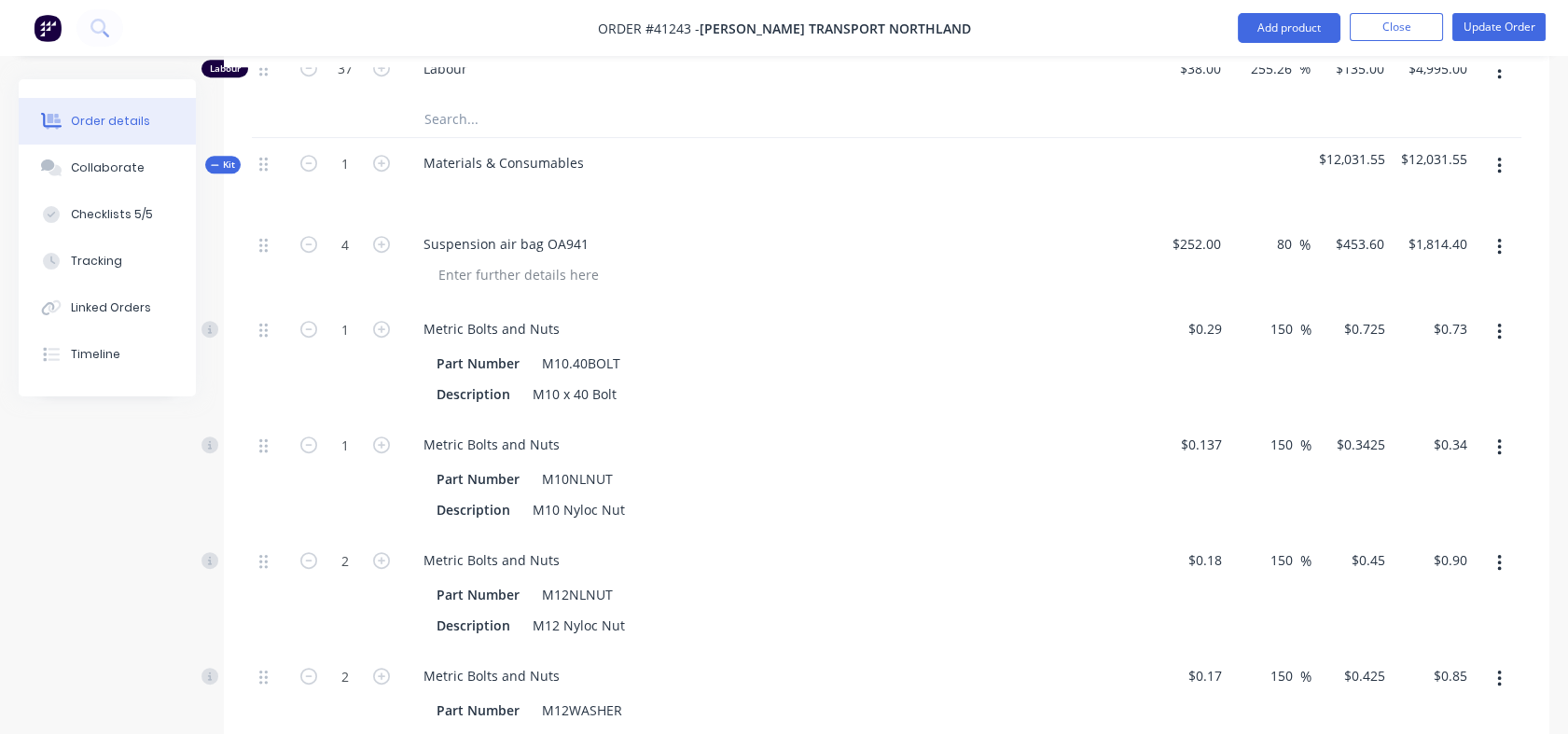
click at [1280, 231] on input "80" at bounding box center [1287, 244] width 24 height 27
drag, startPoint x: 1275, startPoint y: 217, endPoint x: 1292, endPoint y: 216, distance: 17.0
click at [1292, 231] on input "80" at bounding box center [1287, 244] width 24 height 27
type input "42"
type input "$357.84"
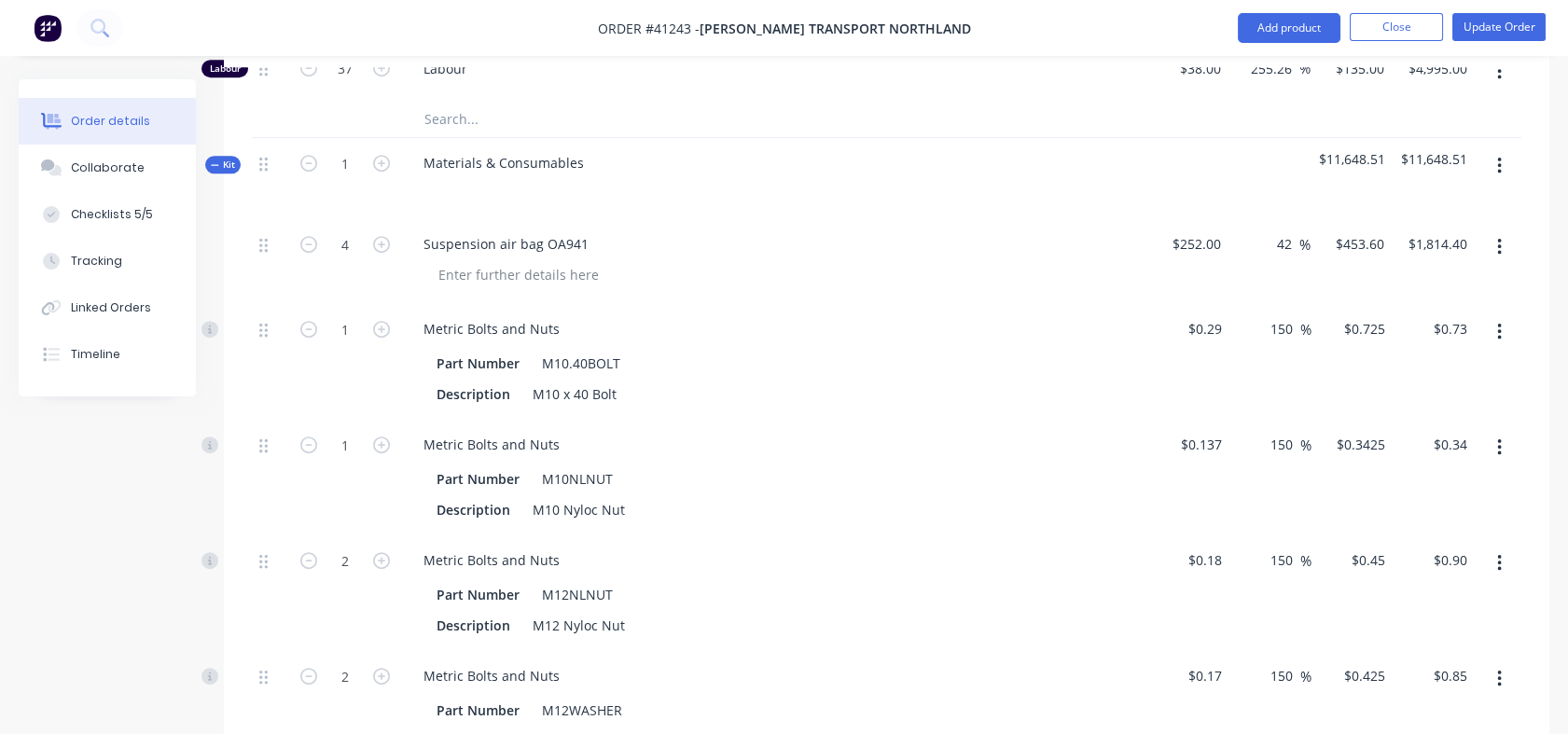
type input "$1,431.36"
click at [1267, 268] on div "42 42 %" at bounding box center [1269, 262] width 81 height 84
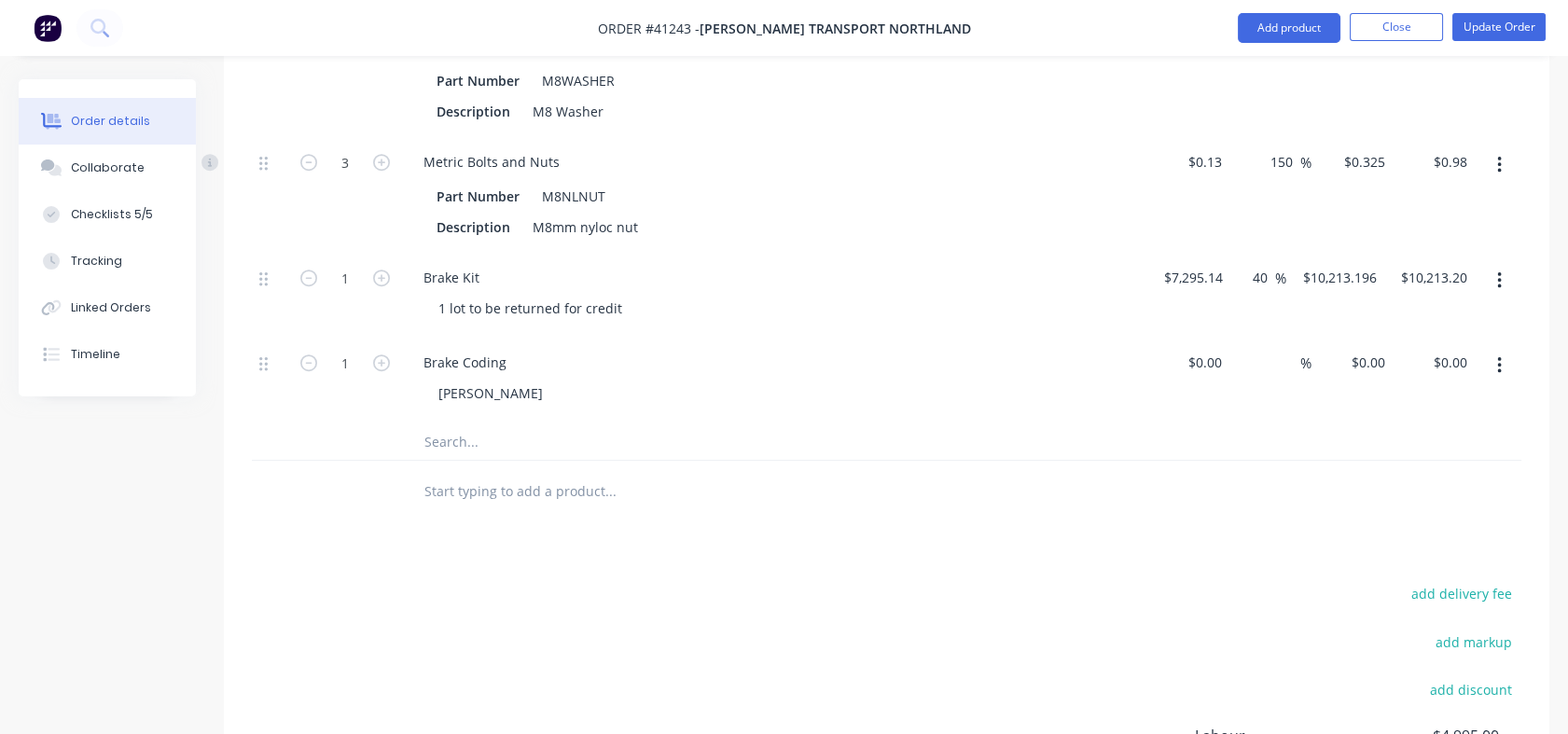
scroll to position [2847, 0]
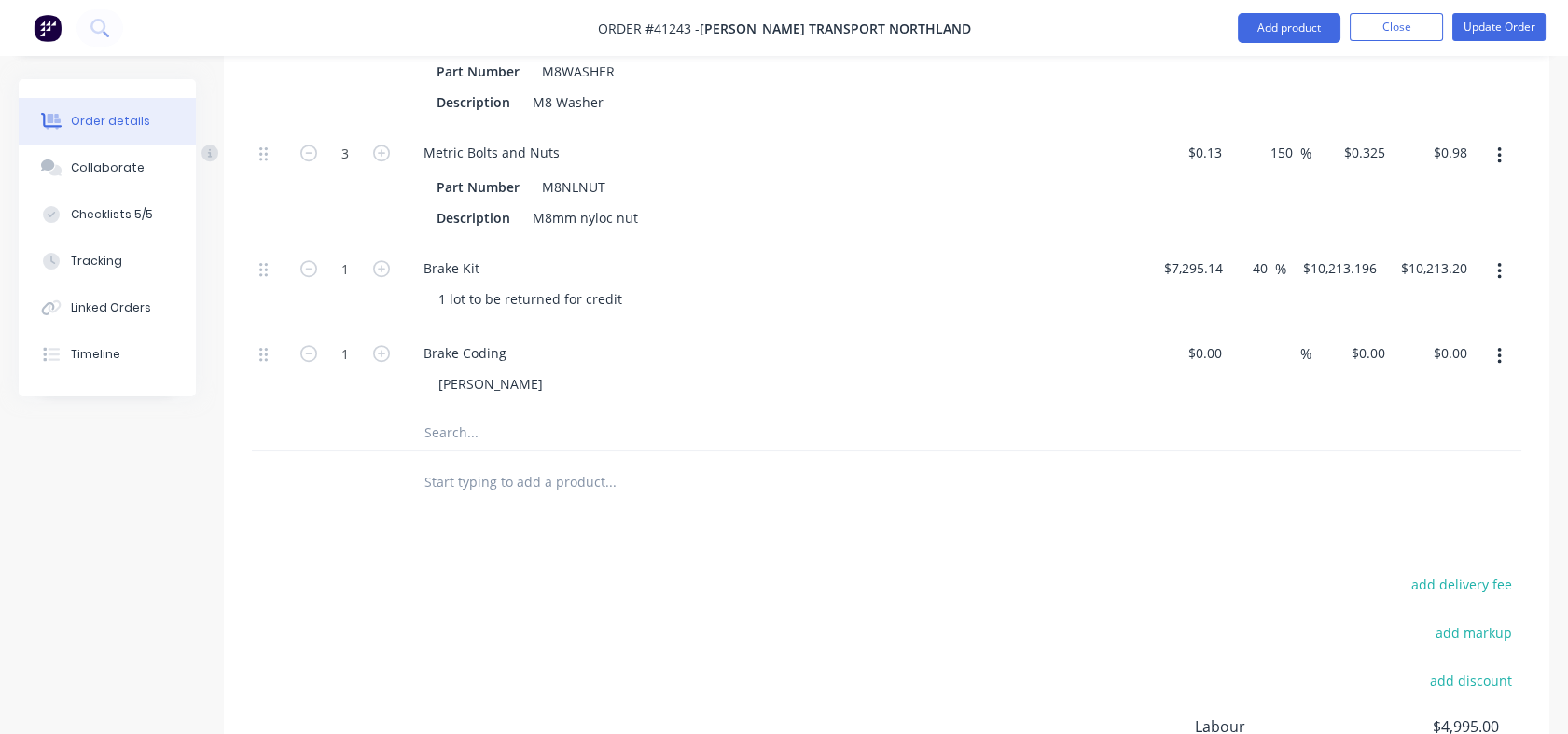
click at [481, 413] on input "text" at bounding box center [610, 432] width 373 height 38
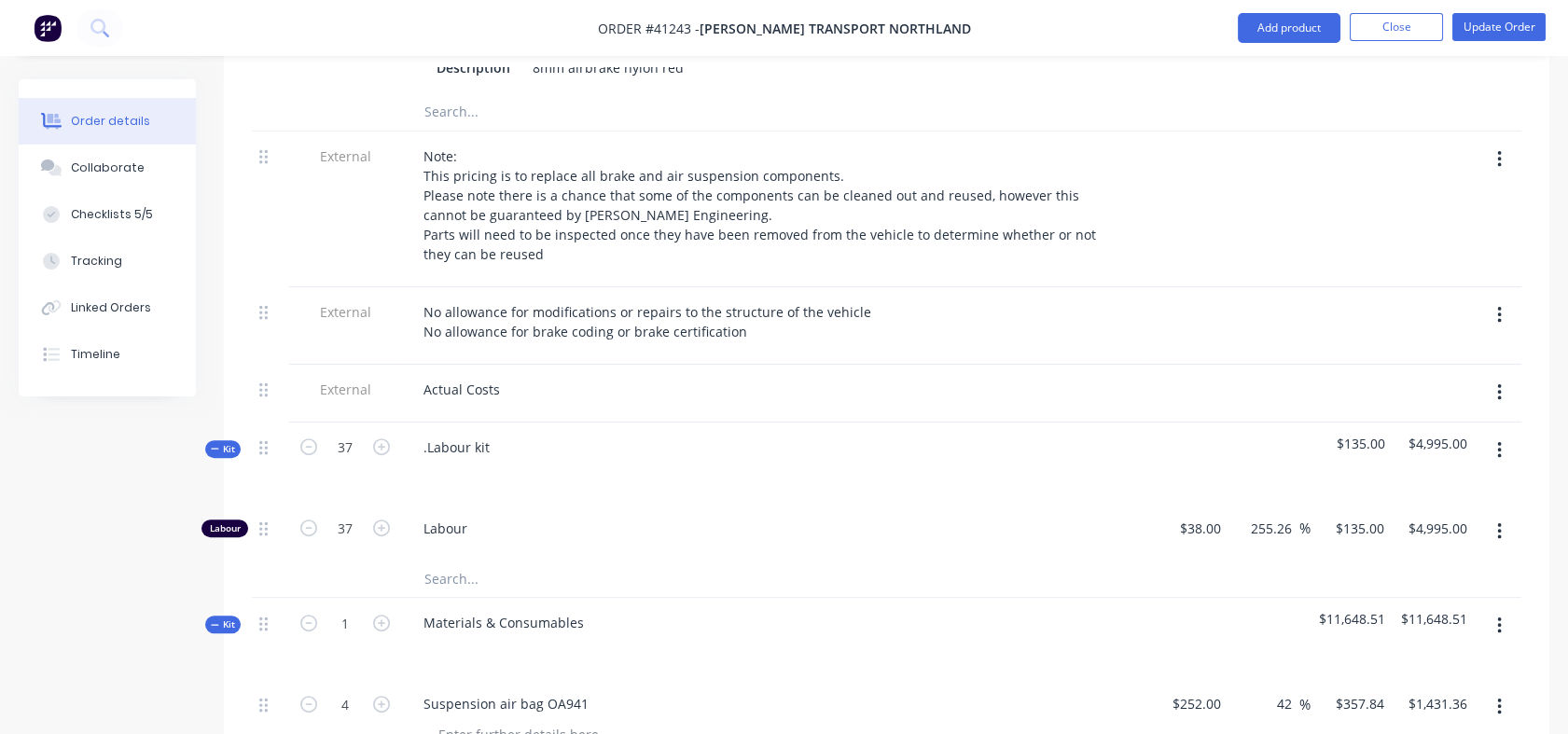
scroll to position [1701, 0]
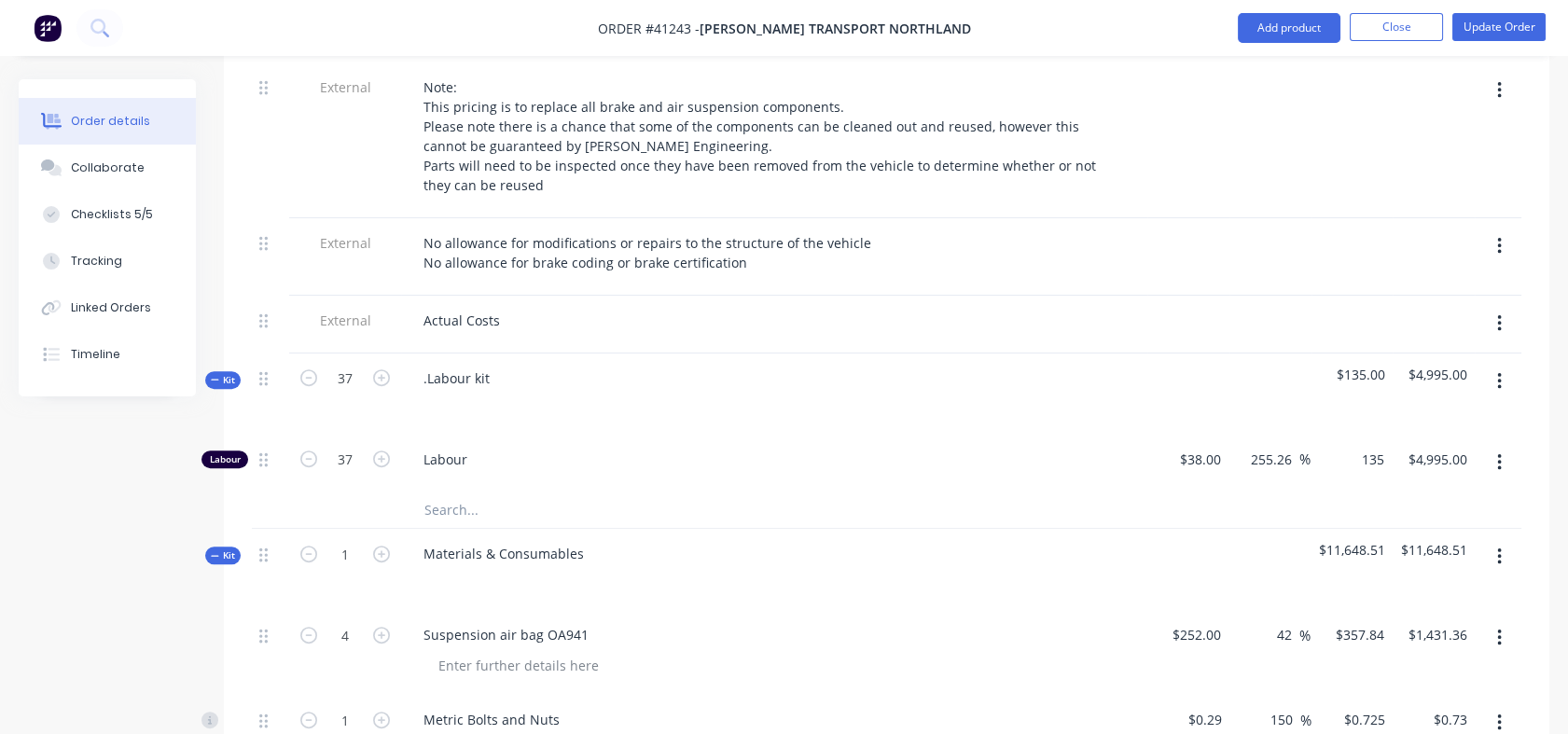
click at [1337, 436] on div "135 $135.00" at bounding box center [1350, 463] width 81 height 57
type input "115"
click at [1261, 544] on div at bounding box center [1270, 570] width 82 height 81
type input "202.63"
type input "$115.00"
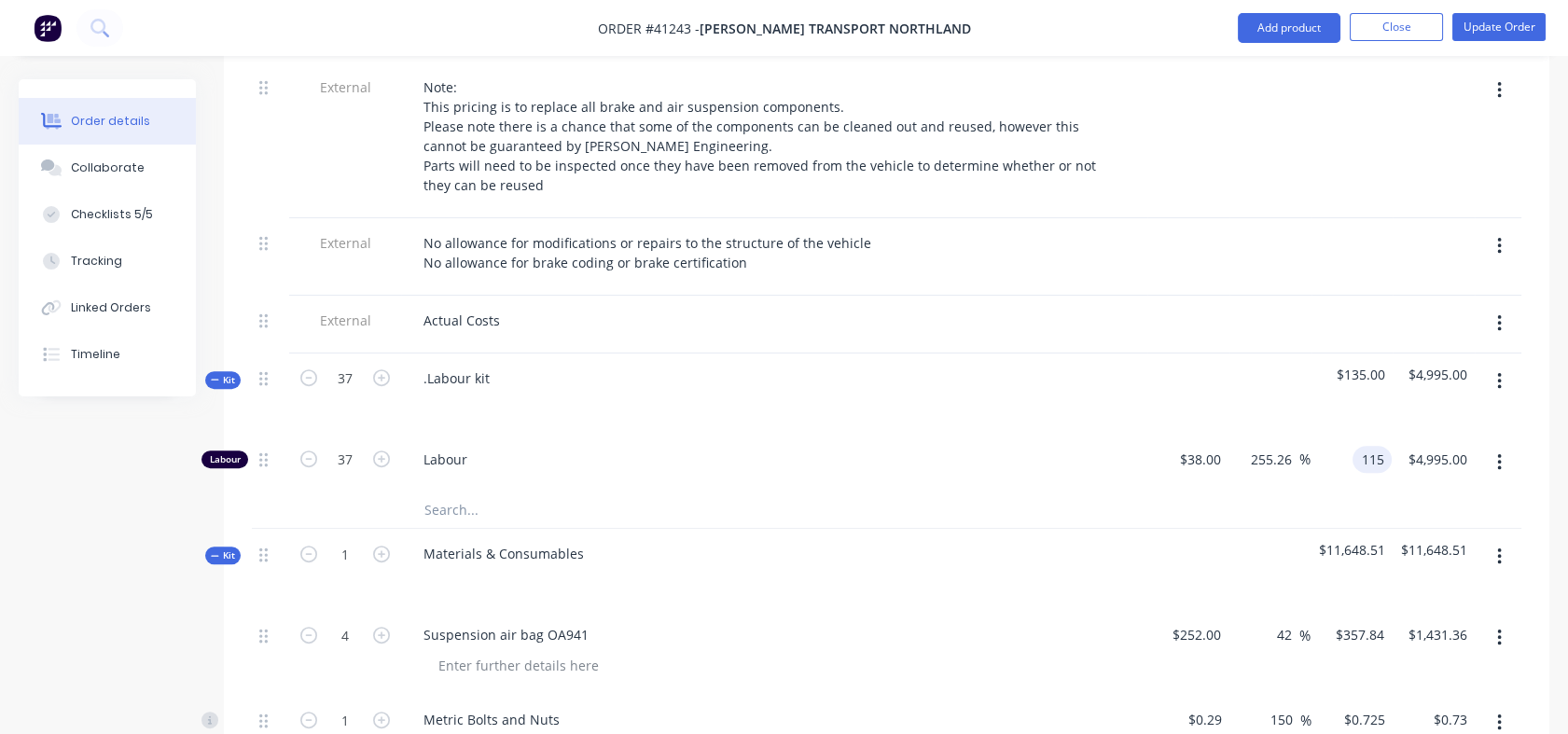
type input "$4,255.00"
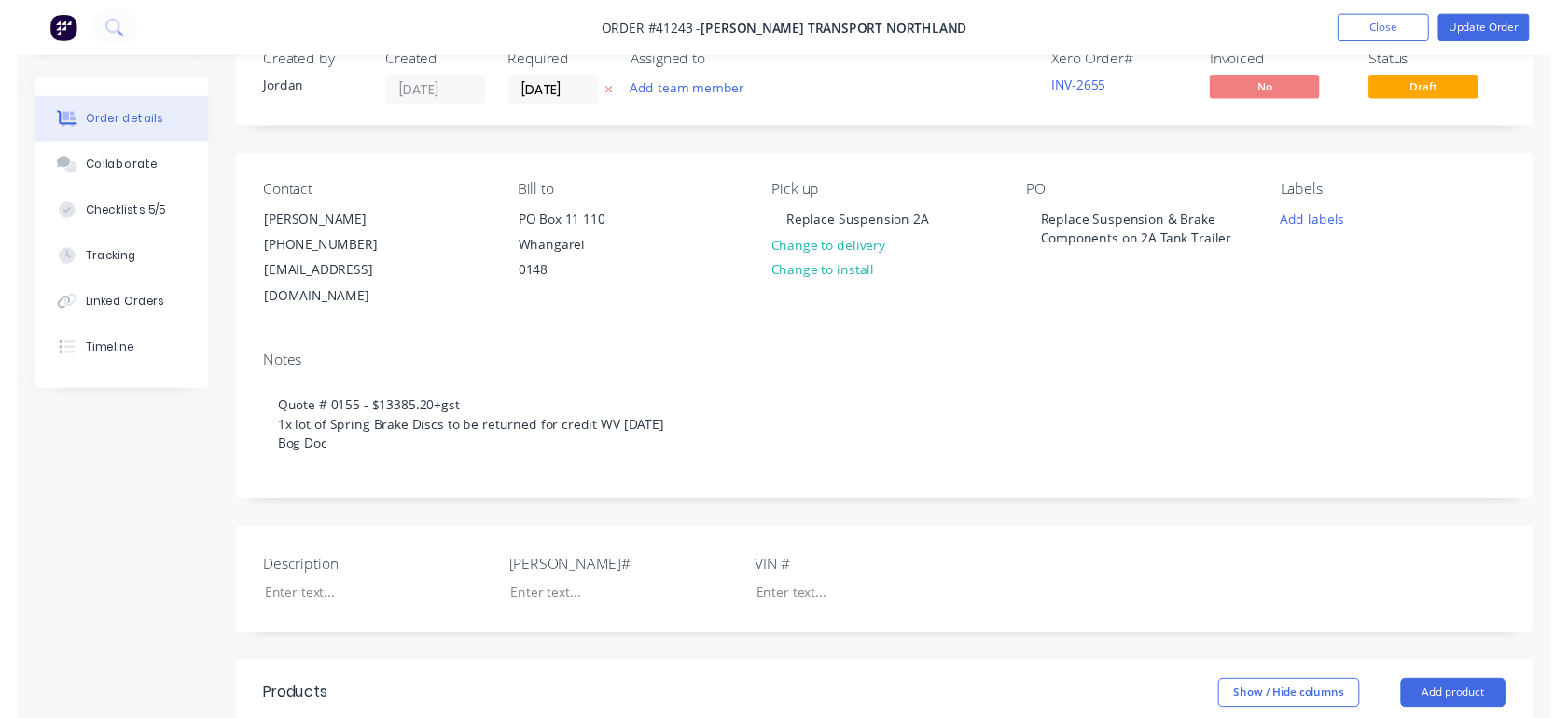
scroll to position [0, 0]
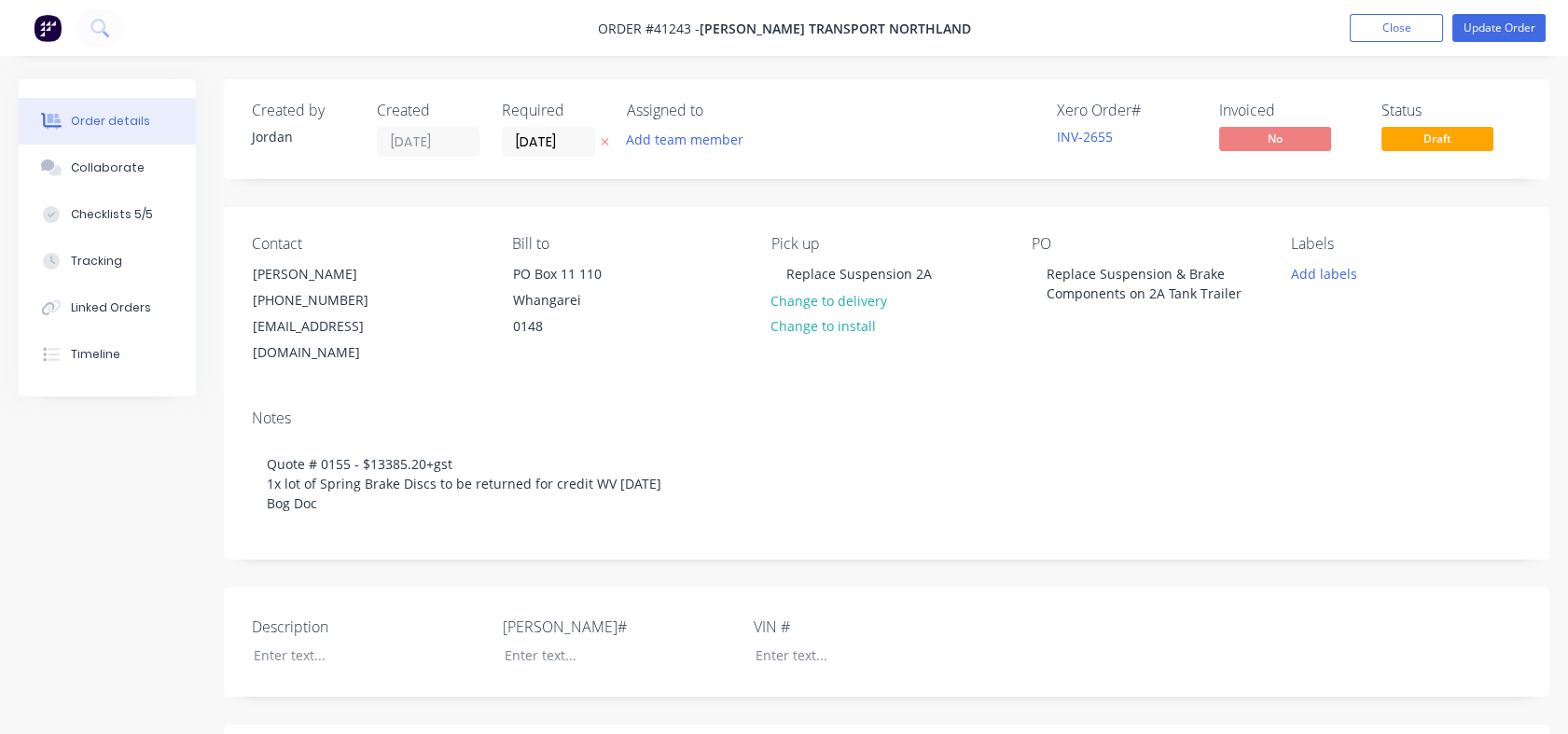
click at [113, 259] on div "Tracking" at bounding box center [97, 261] width 52 height 17
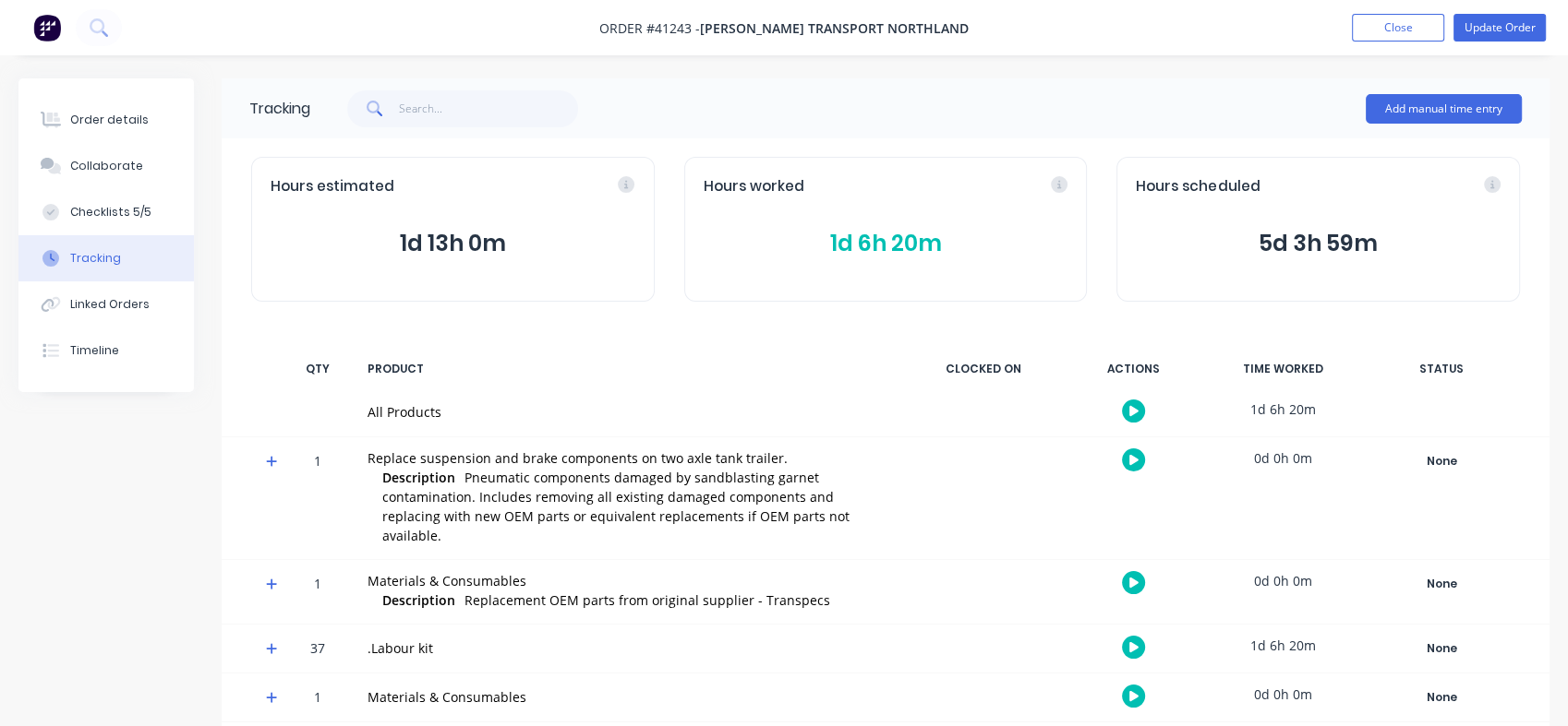
click at [112, 167] on div "Collaborate" at bounding box center [107, 166] width 73 height 17
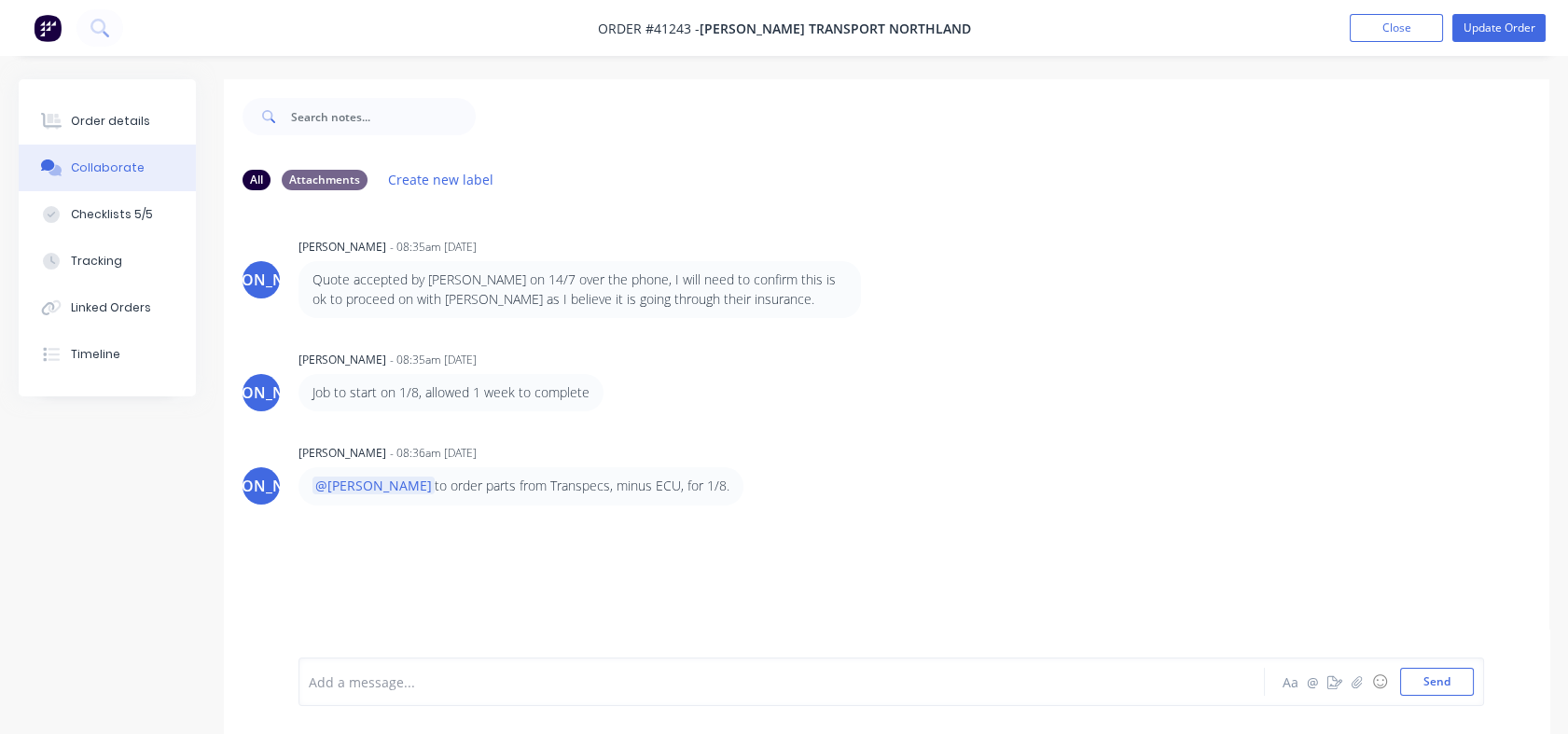
click at [1388, 21] on button "Close" at bounding box center [1395, 28] width 93 height 28
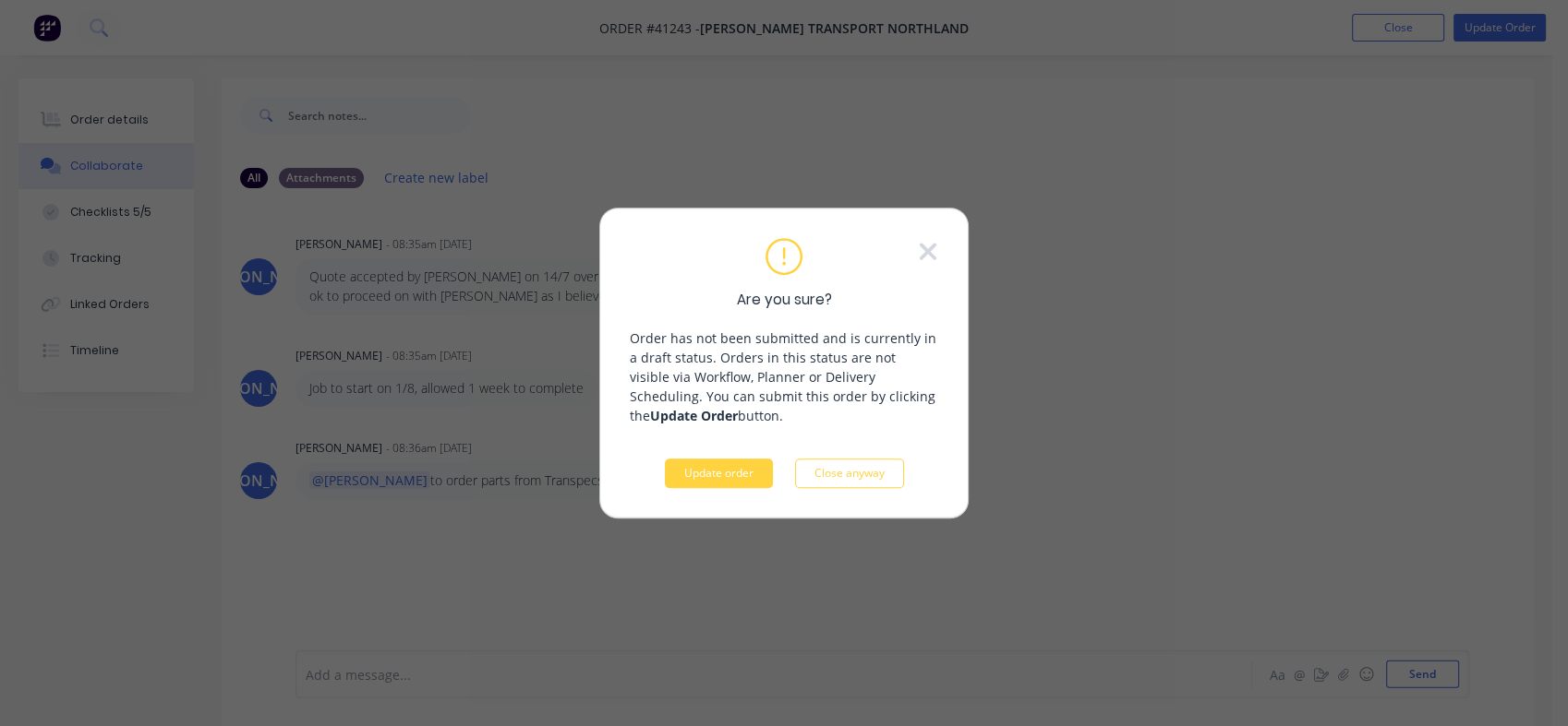
click at [713, 465] on button "Update order" at bounding box center [719, 473] width 108 height 30
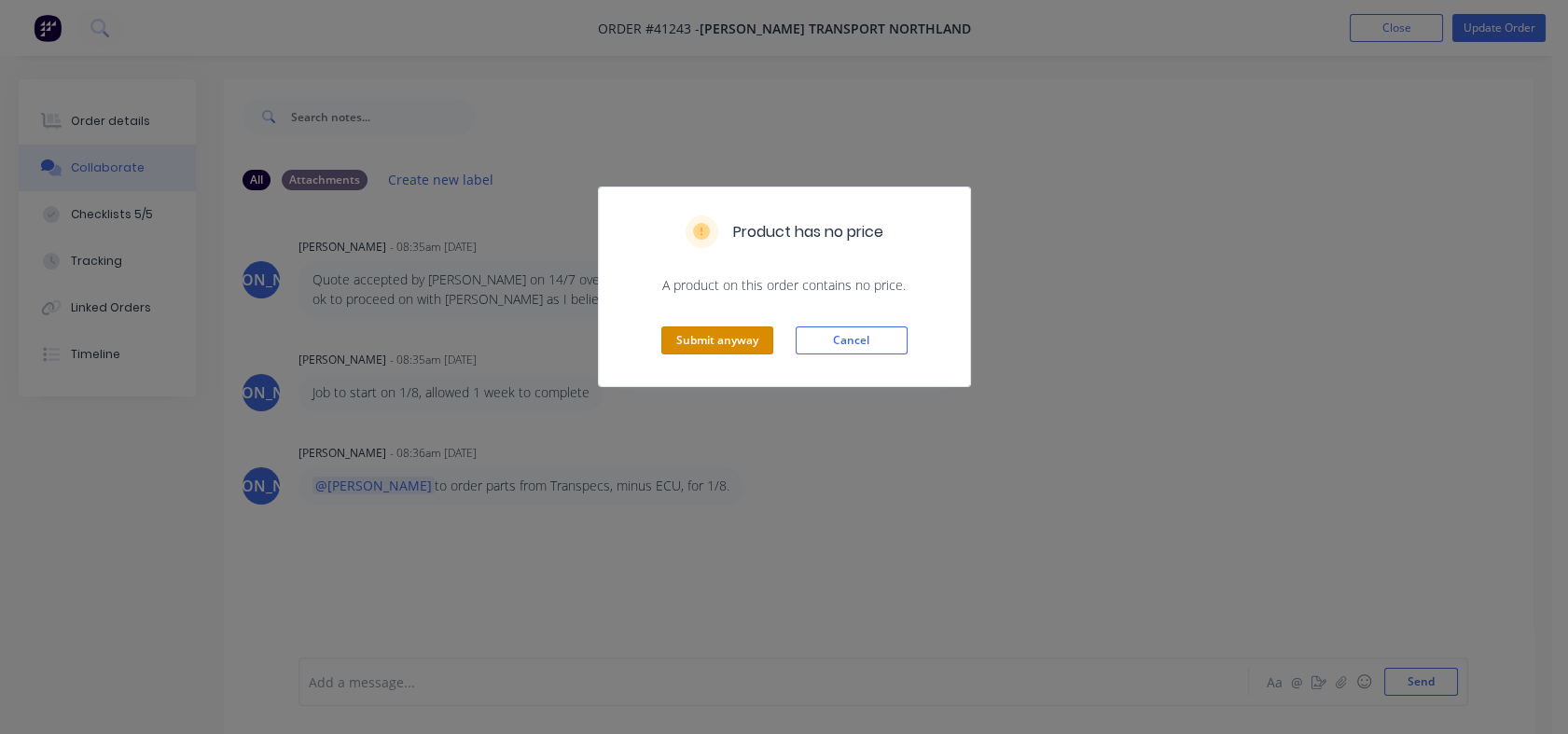
click at [708, 338] on button "Submit anyway" at bounding box center [717, 341] width 112 height 28
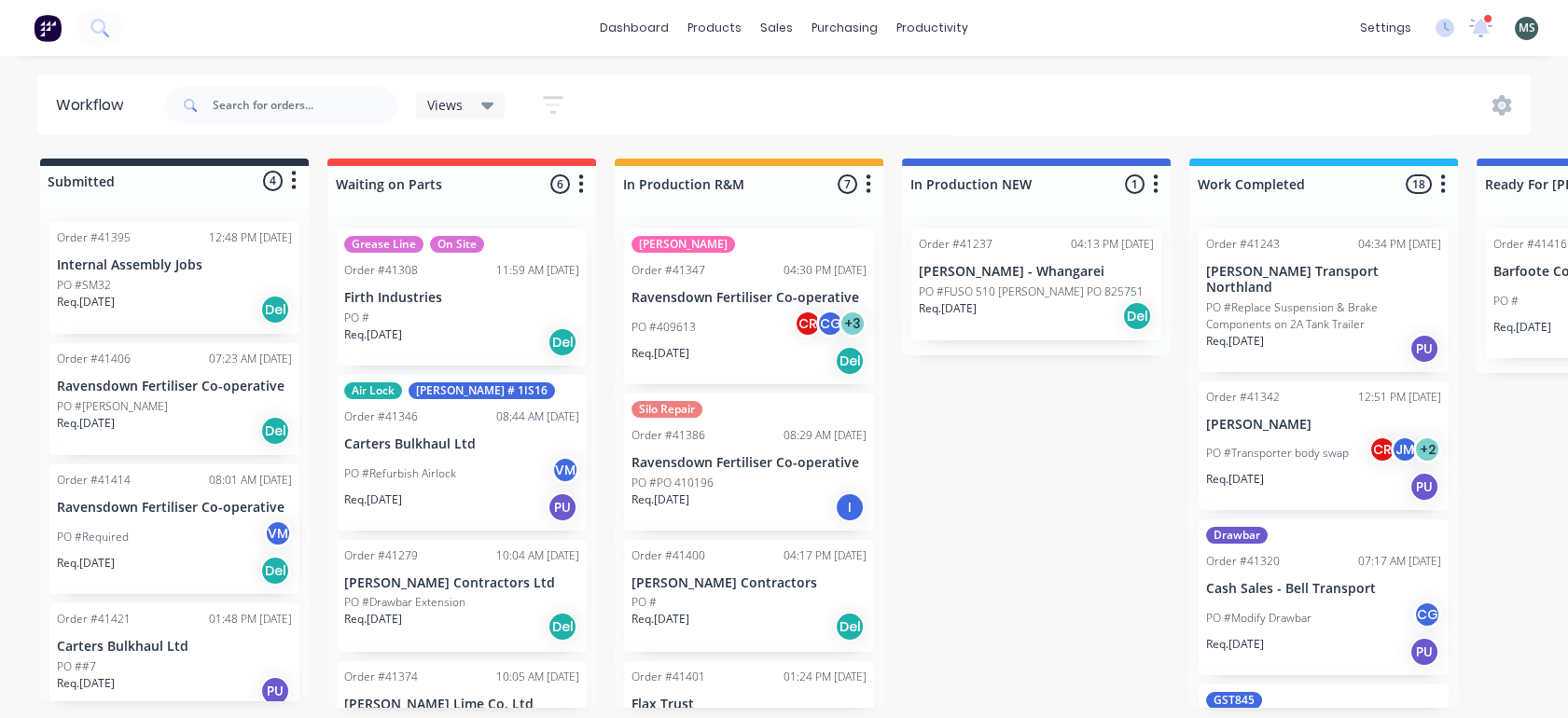
click at [1024, 297] on p "PO #FUSO 510 [PERSON_NAME] PO 825751" at bounding box center [1031, 292] width 225 height 17
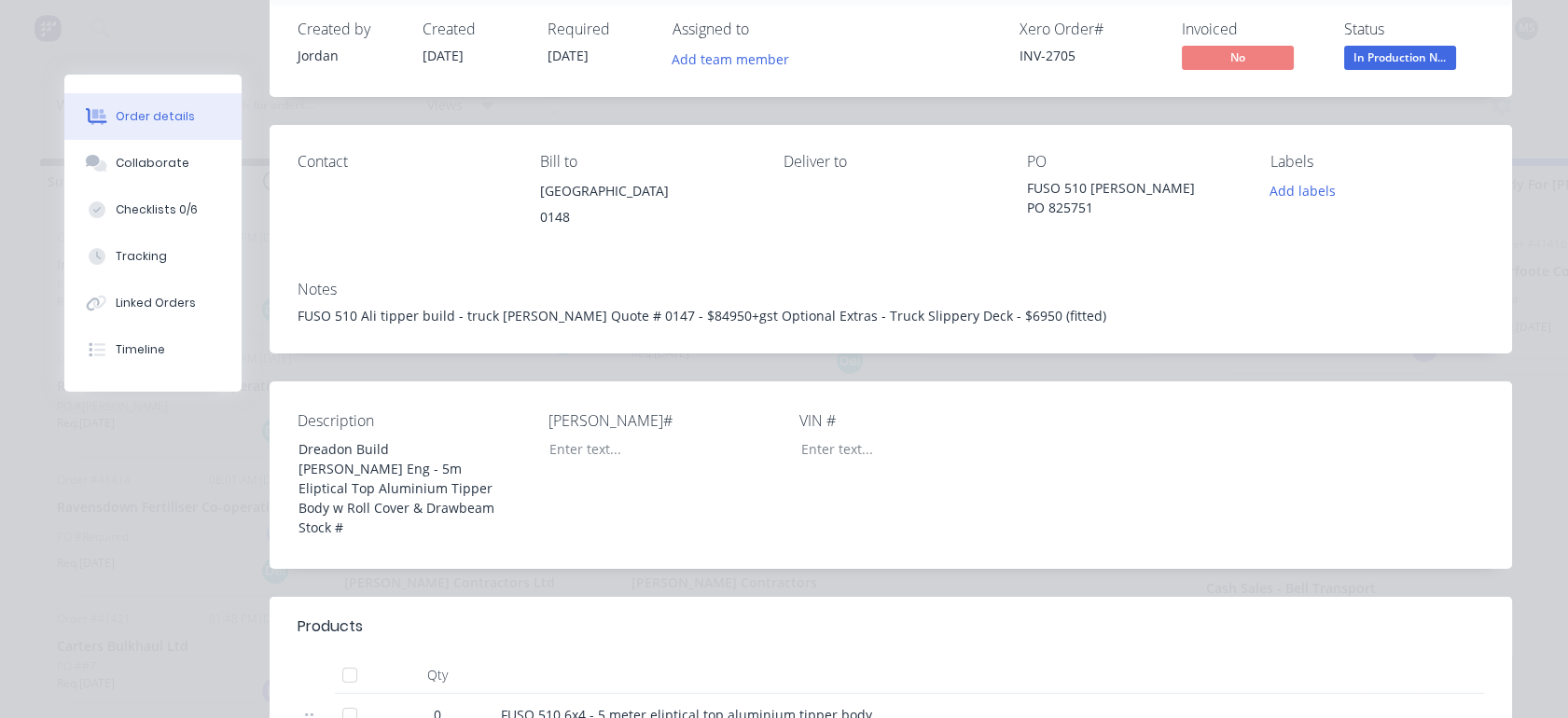
scroll to position [141, 0]
